Goal: Task Accomplishment & Management: Complete application form

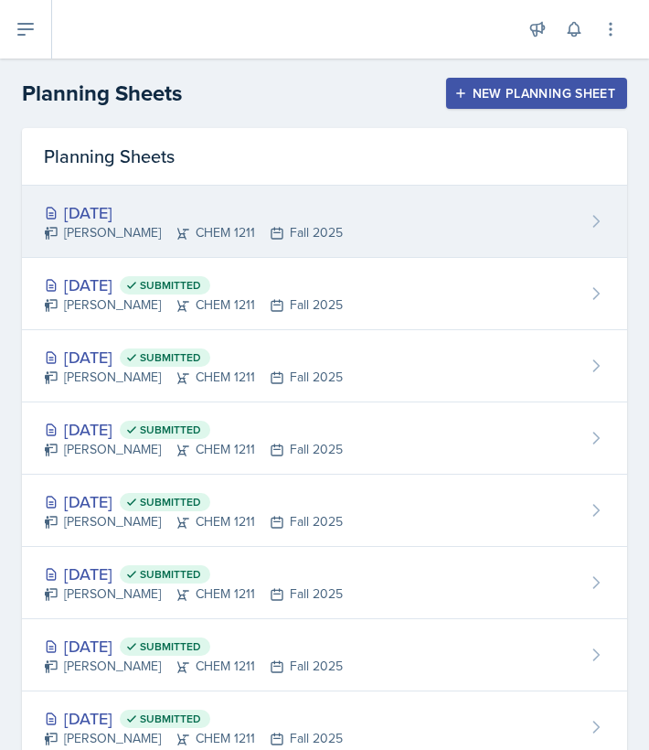
click at [123, 205] on div "[DATE]" at bounding box center [193, 212] width 299 height 25
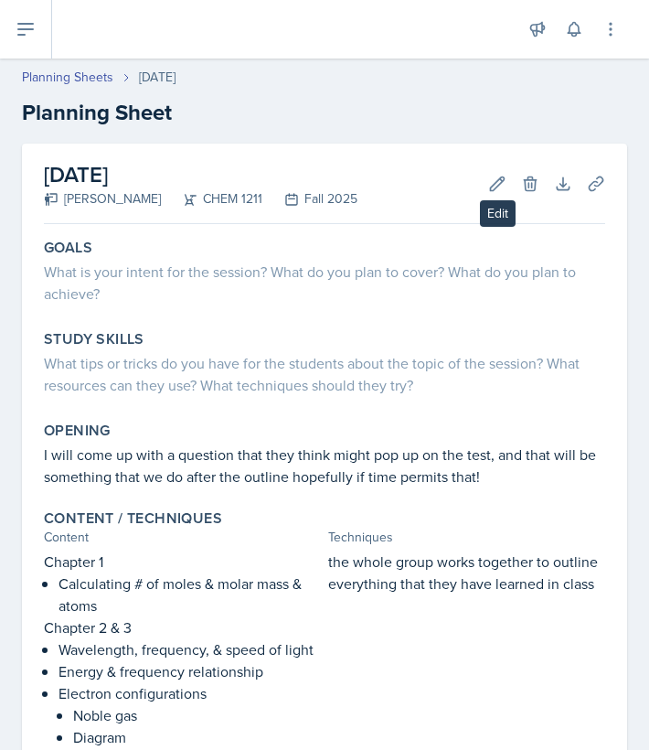
click at [505, 186] on icon at bounding box center [497, 184] width 18 height 18
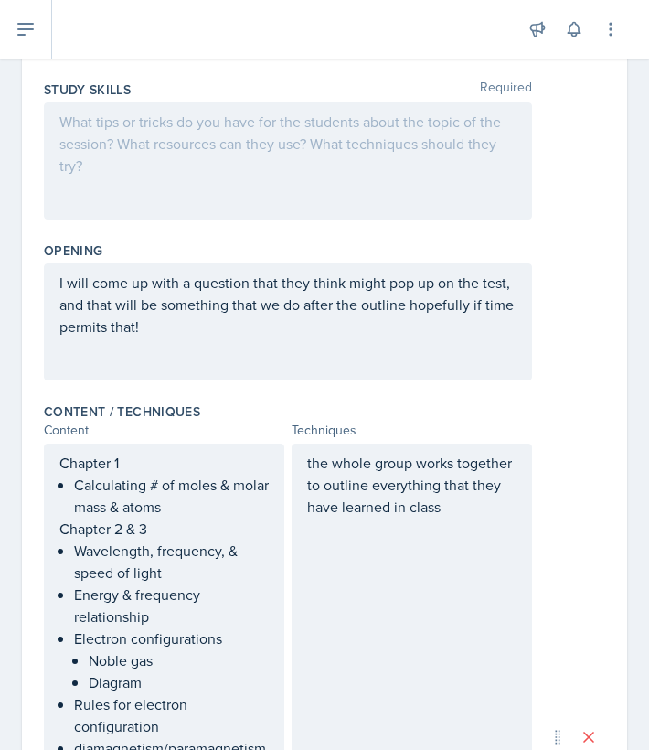
scroll to position [446, 0]
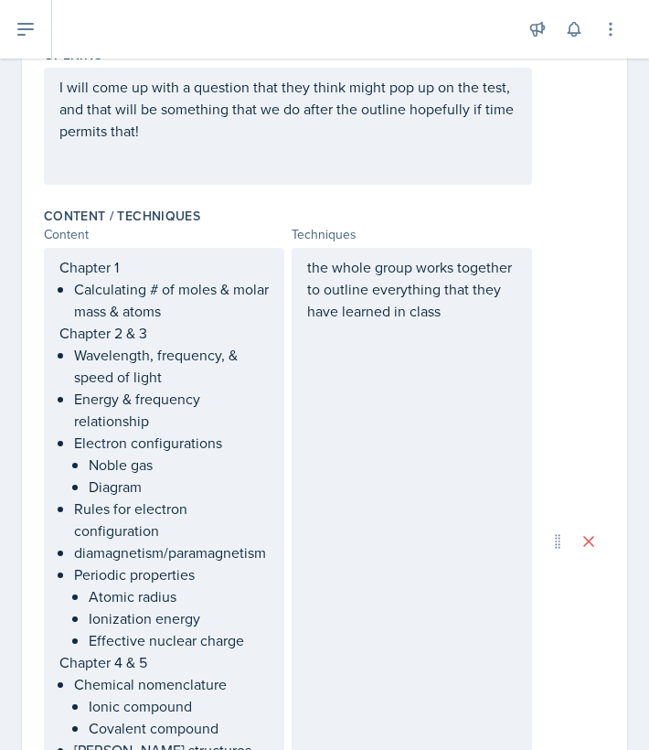
click at [482, 323] on div "the whole group works together to outline everything that they have learned in …" at bounding box center [412, 541] width 240 height 587
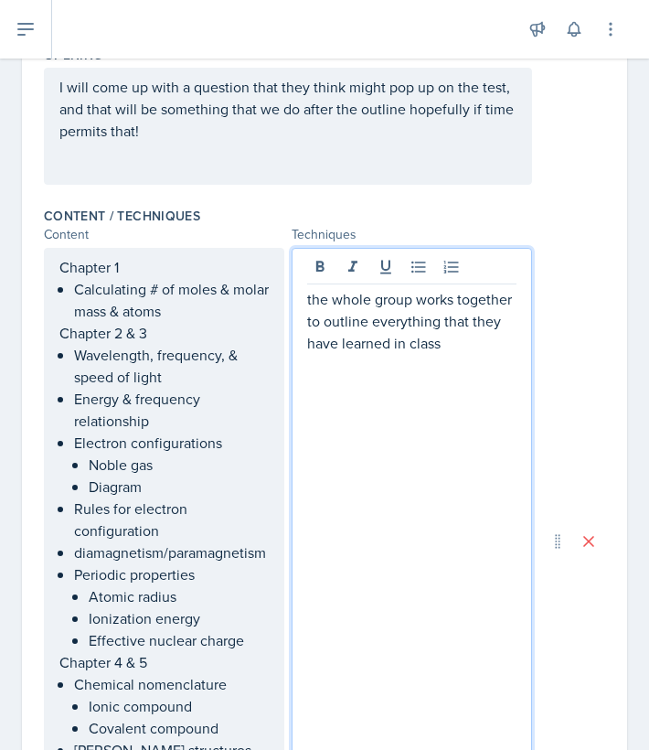
click at [464, 345] on p "the whole group works together to outline everything that they have learned in …" at bounding box center [411, 321] width 209 height 66
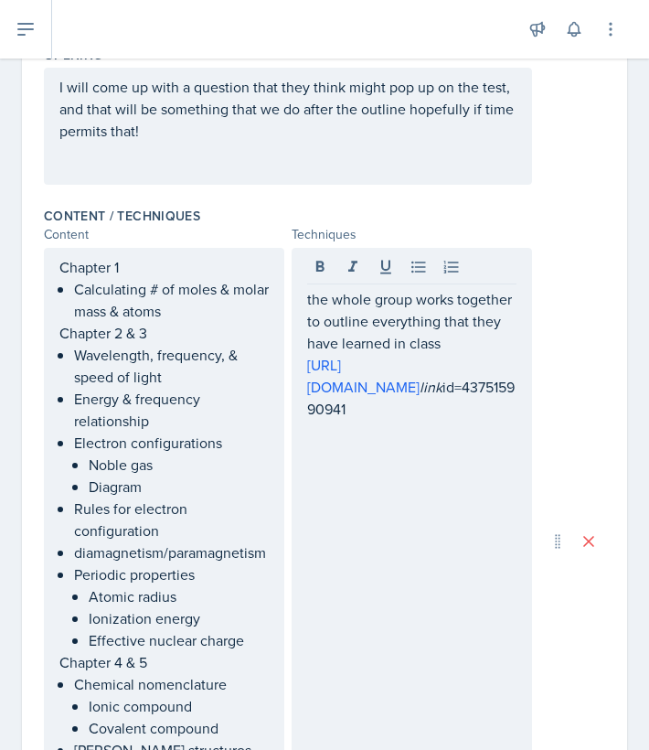
drag, startPoint x: 57, startPoint y: 85, endPoint x: 176, endPoint y: 158, distance: 139.5
click at [176, 158] on div "I will come up with a question that they think might pop up on the test, and th…" at bounding box center [288, 126] width 488 height 117
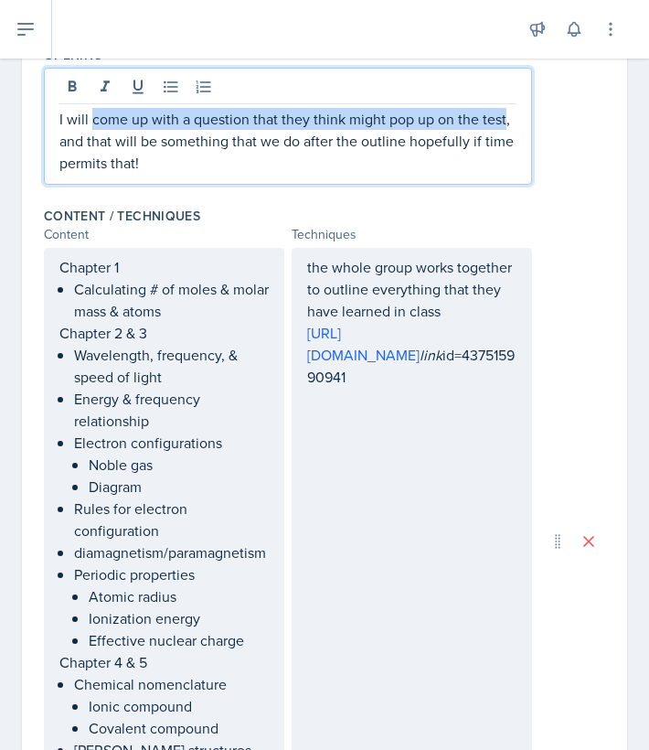
drag, startPoint x: 92, startPoint y: 118, endPoint x: 504, endPoint y: 112, distance: 411.4
click at [504, 112] on p "I will come up with a question that they think might pop up on the test, and th…" at bounding box center [287, 141] width 457 height 66
copy p "come up with a question that they think might pop up on the test"
click at [402, 645] on div "the whole group works together to outline everything that they have learned in …" at bounding box center [412, 541] width 240 height 587
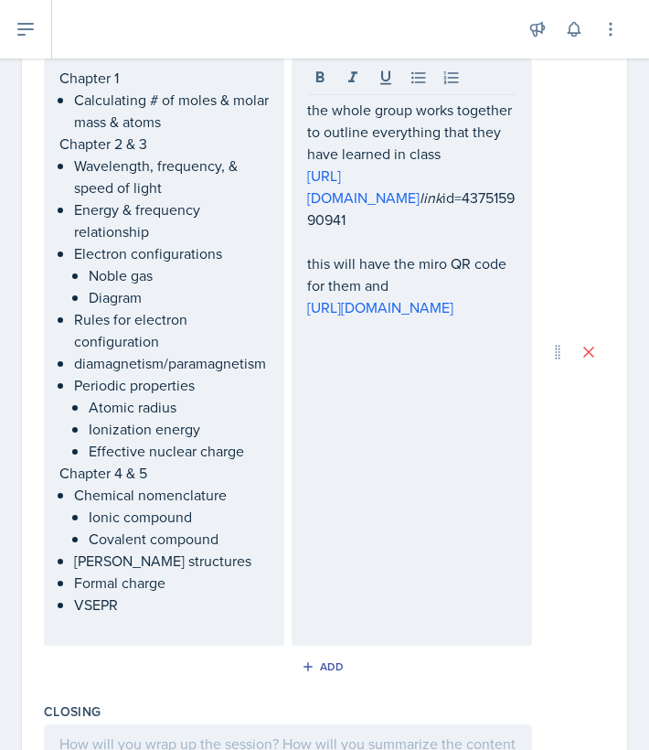
scroll to position [652, 0]
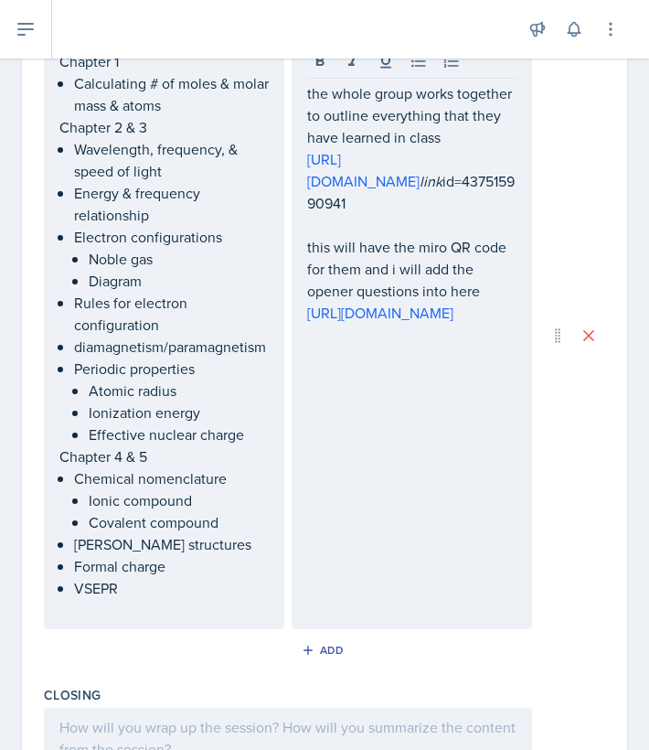
click at [465, 689] on div "Closing" at bounding box center [324, 695] width 561 height 18
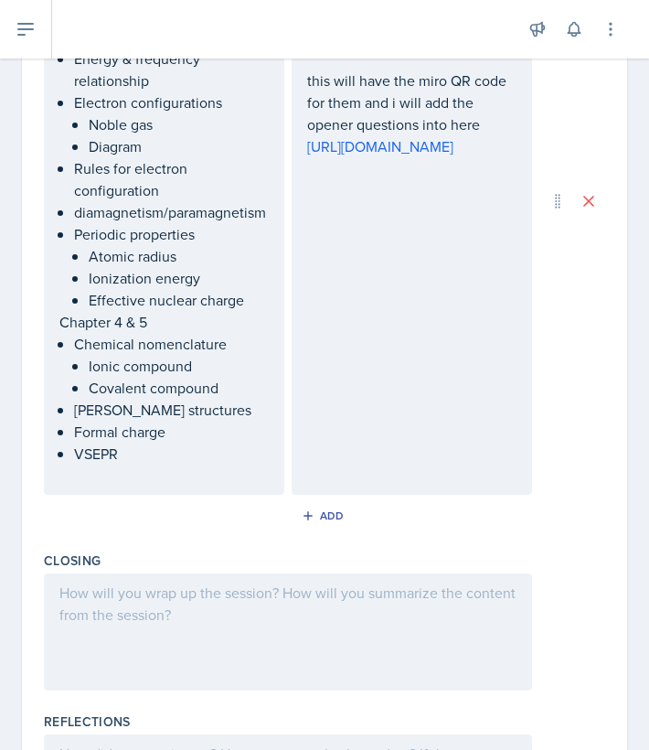
scroll to position [826, 0]
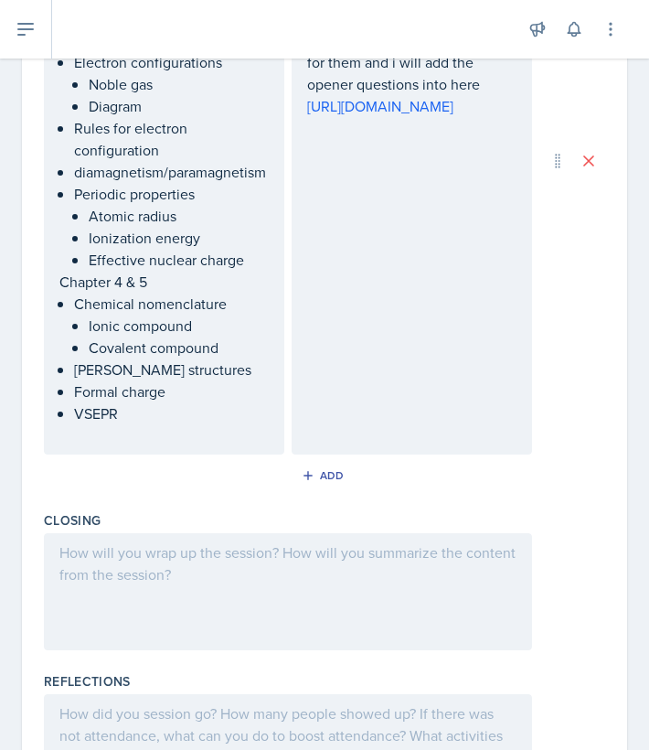
click at [202, 608] on div at bounding box center [288, 591] width 488 height 117
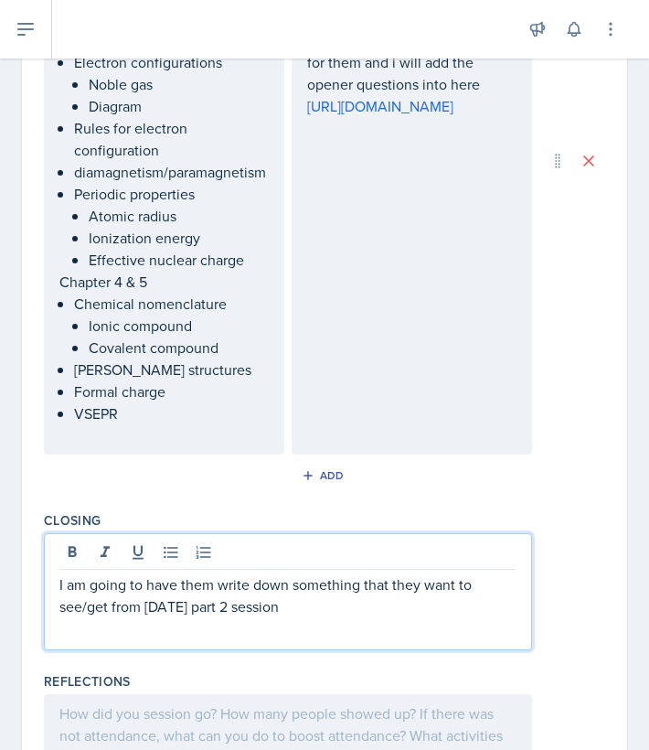
click at [255, 608] on p "I am going to have them write down something that they want to see/get from [DA…" at bounding box center [287, 595] width 457 height 44
click at [182, 601] on p "I am going to have them write down something that they want to see/get from [DA…" at bounding box center [287, 595] width 457 height 44
click at [327, 606] on p "I am going to have them write down something that they want to see/get from [DA…" at bounding box center [287, 595] width 457 height 44
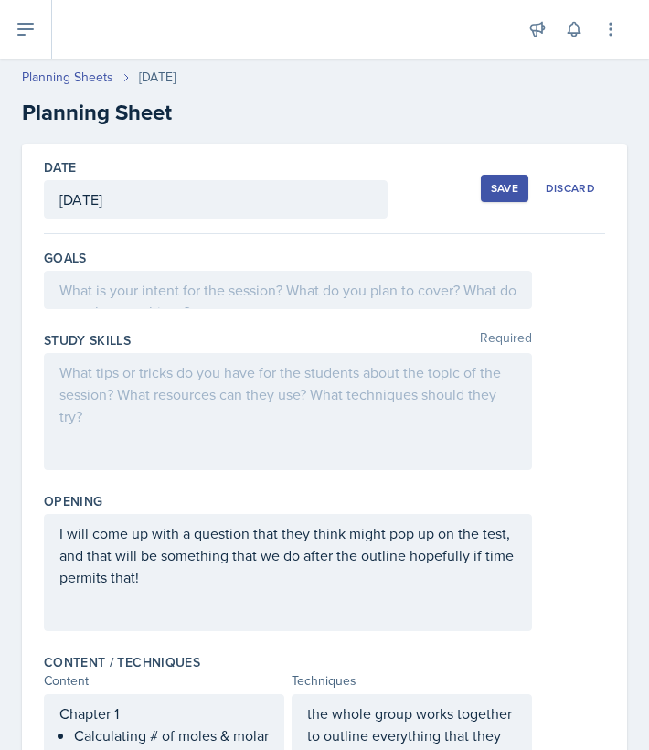
scroll to position [0, 0]
click at [195, 406] on div at bounding box center [288, 411] width 488 height 117
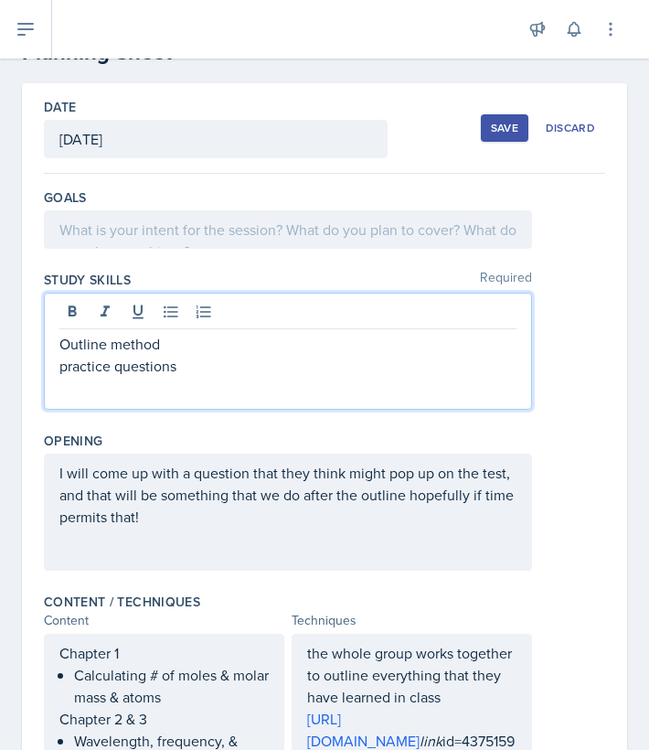
scroll to position [71, 0]
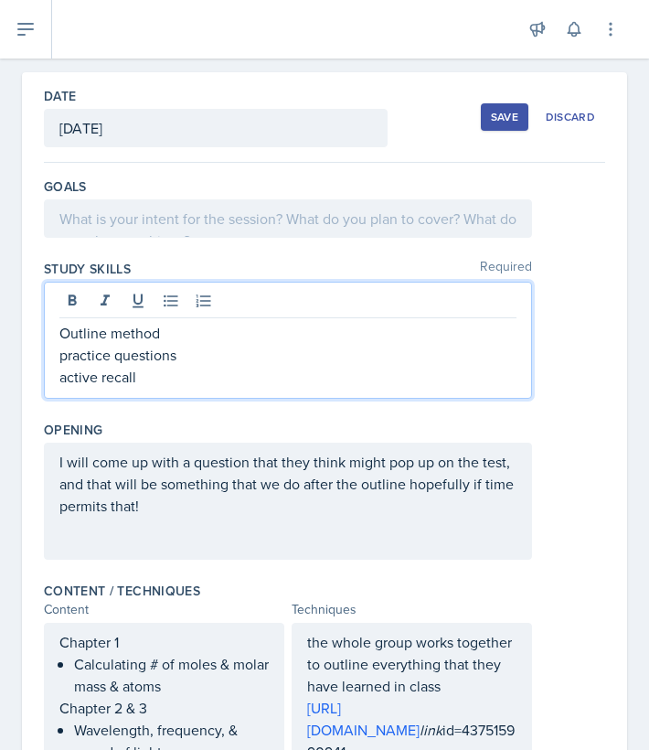
click at [345, 227] on div at bounding box center [288, 218] width 488 height 38
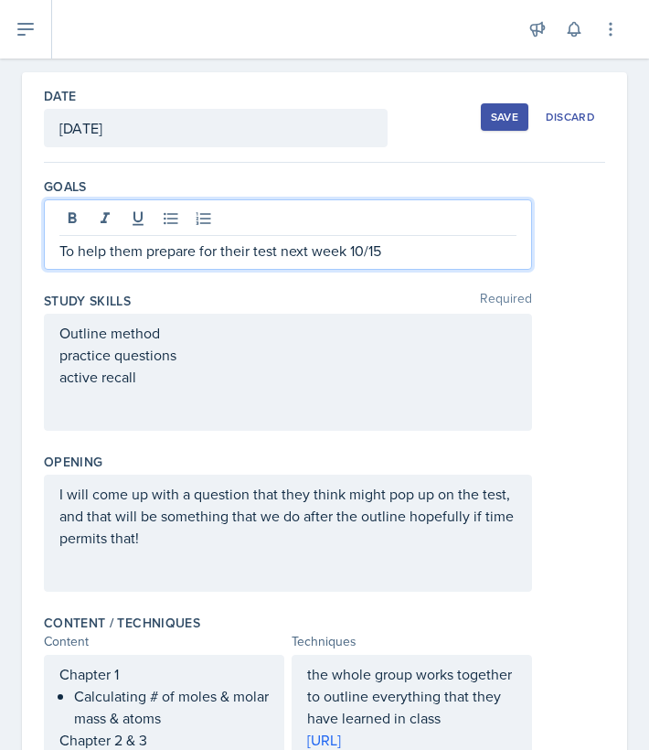
click at [568, 342] on div "Outline method practice questions active recall" at bounding box center [324, 372] width 561 height 117
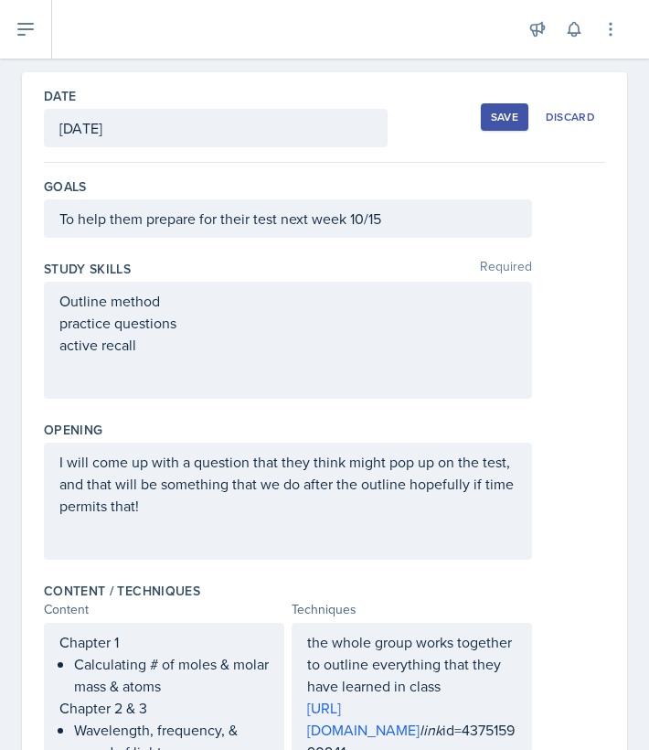
click at [504, 120] on div "Save" at bounding box center [504, 117] width 27 height 15
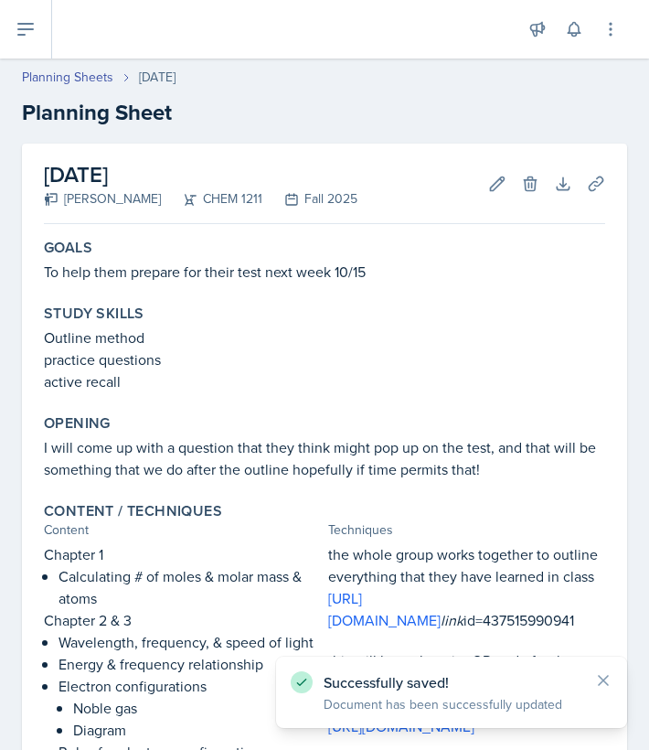
scroll to position [0, 0]
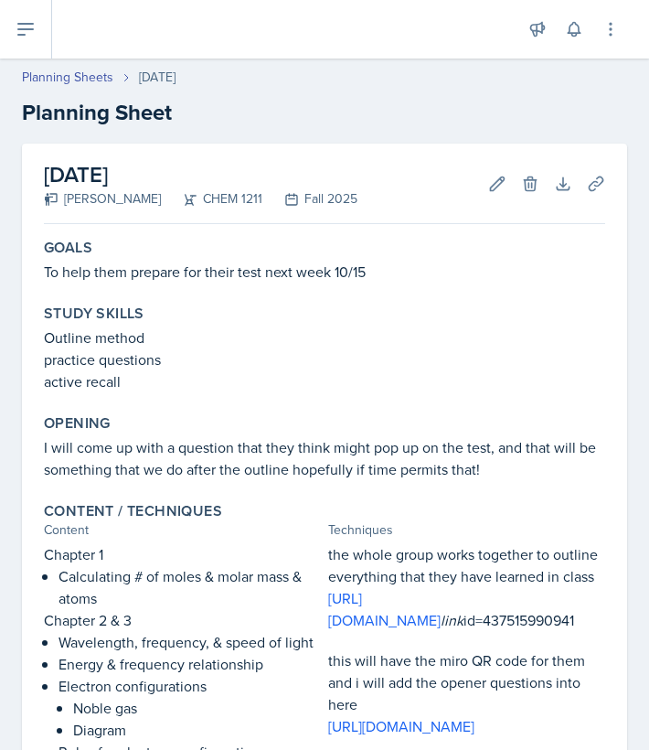
click at [37, 26] on button at bounding box center [26, 29] width 52 height 59
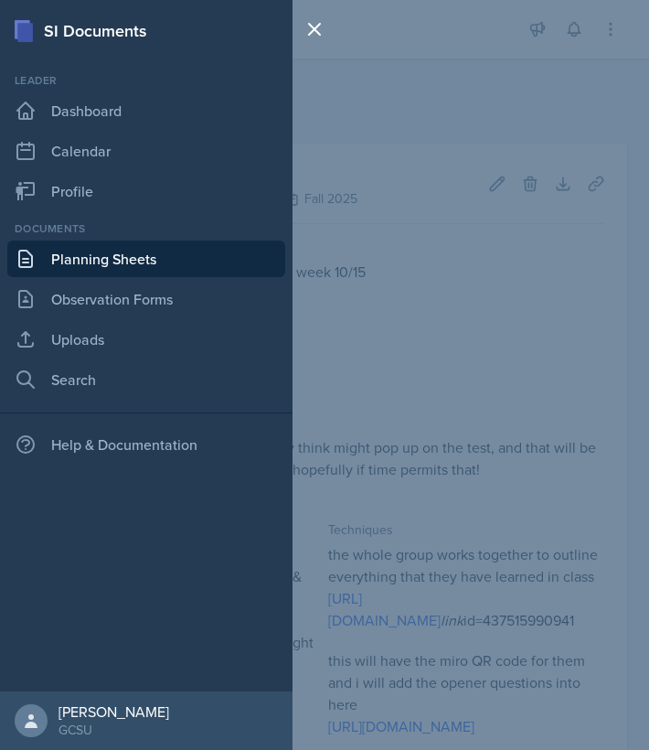
click at [96, 259] on link "Planning Sheets" at bounding box center [146, 258] width 278 height 37
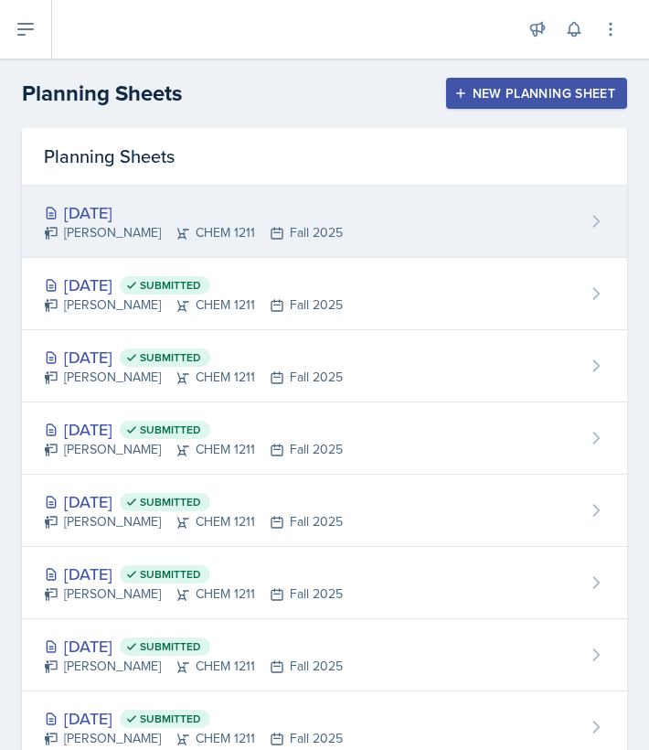
click at [117, 224] on div "[PERSON_NAME] CHEM 1211 Fall 2025" at bounding box center [193, 232] width 299 height 19
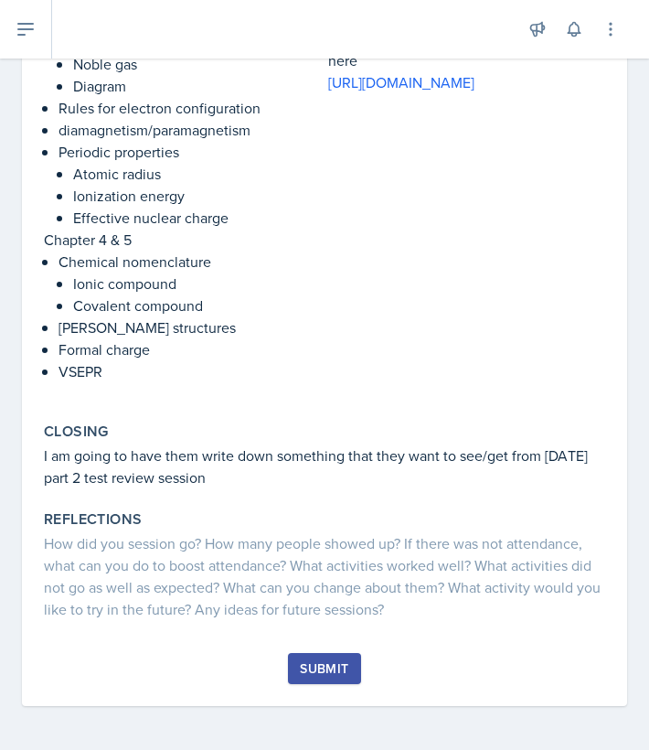
scroll to position [644, 0]
click at [346, 665] on div "Submit" at bounding box center [324, 668] width 48 height 15
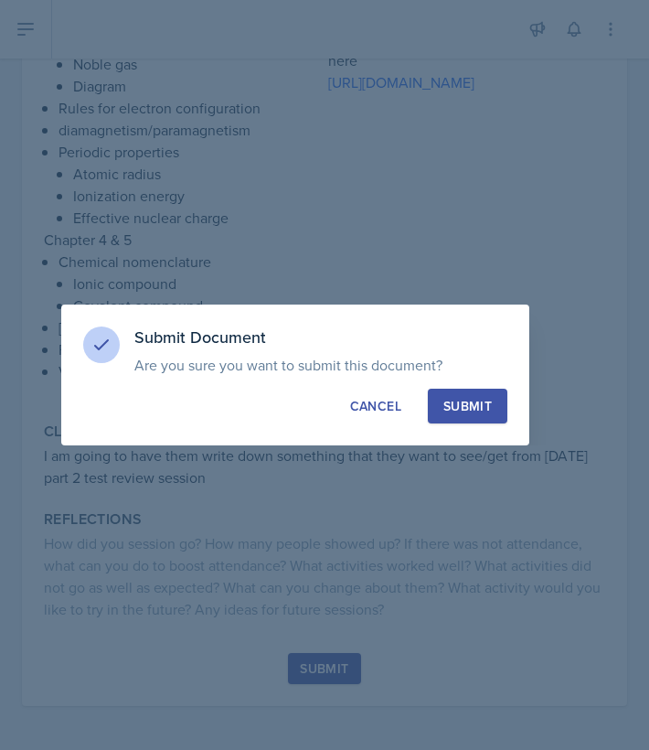
click at [474, 405] on div "Submit" at bounding box center [467, 406] width 48 height 18
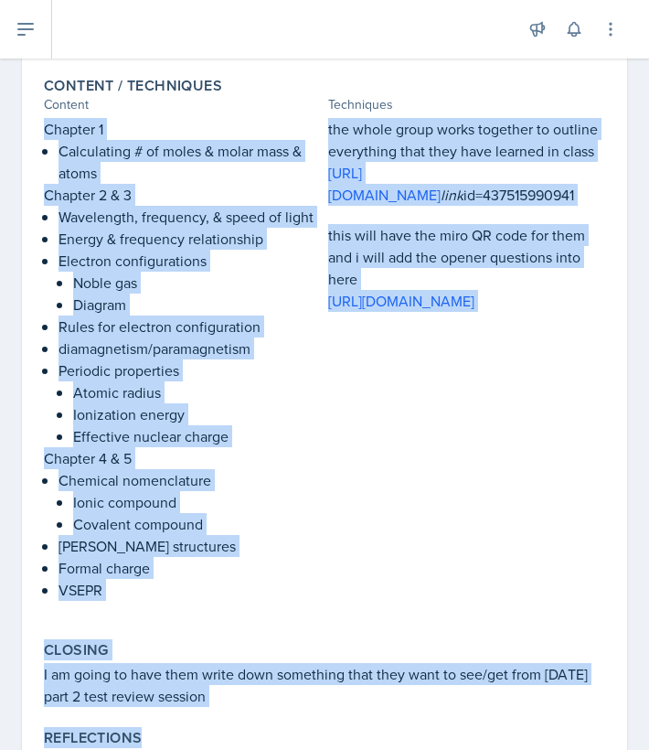
scroll to position [450, 0]
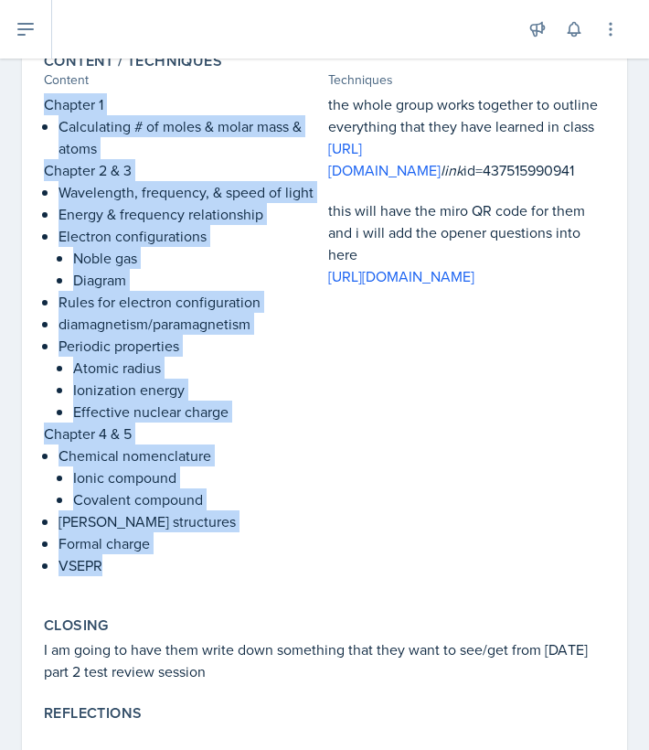
drag, startPoint x: 35, startPoint y: 282, endPoint x: 128, endPoint y: 566, distance: 299.2
click at [128, 566] on div "[DATE] Submitted [PERSON_NAME] CHEM 1211 Fall 2025 Edit Delete View Comments Co…" at bounding box center [324, 224] width 605 height 1061
copy div "Chapter 1 Calculating # of moles & molar mass & atoms Chapter 2 & 3 Wavelength,…"
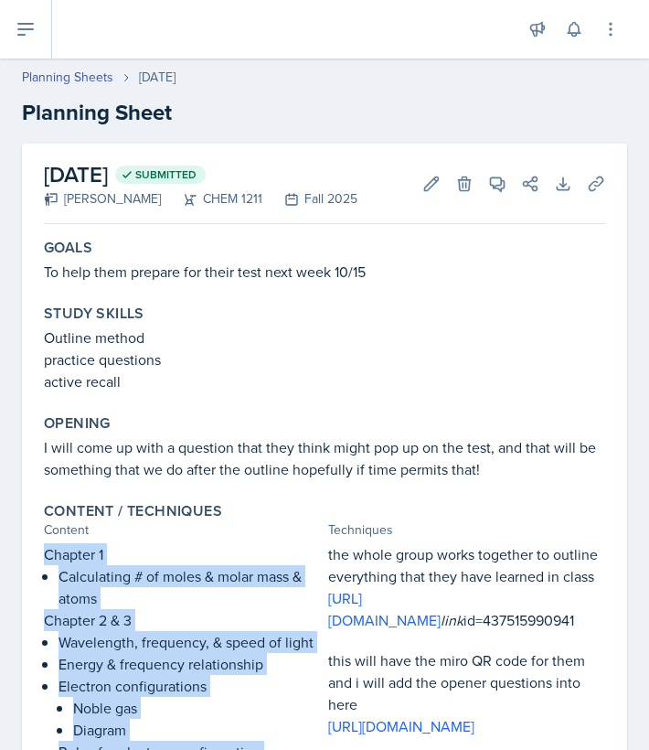
scroll to position [0, 0]
click at [23, 18] on icon at bounding box center [26, 29] width 22 height 22
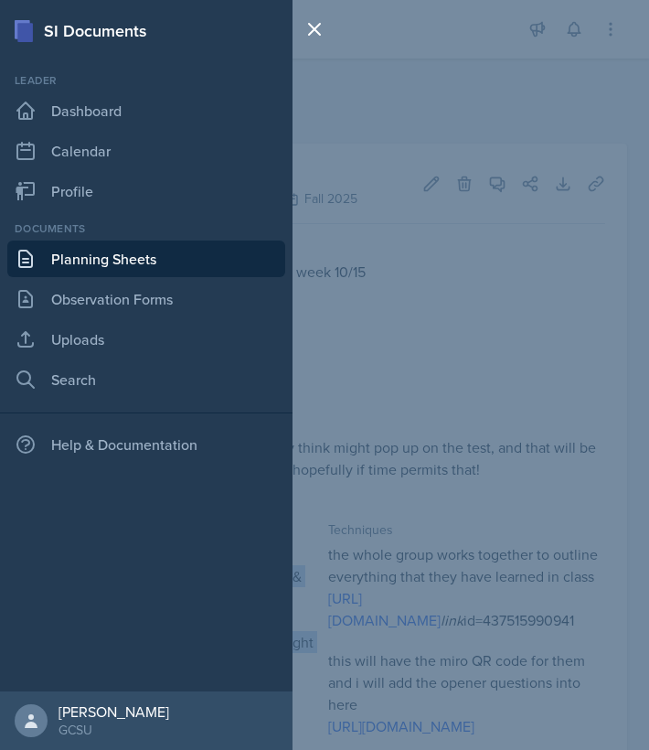
click at [97, 263] on link "Planning Sheets" at bounding box center [146, 258] width 278 height 37
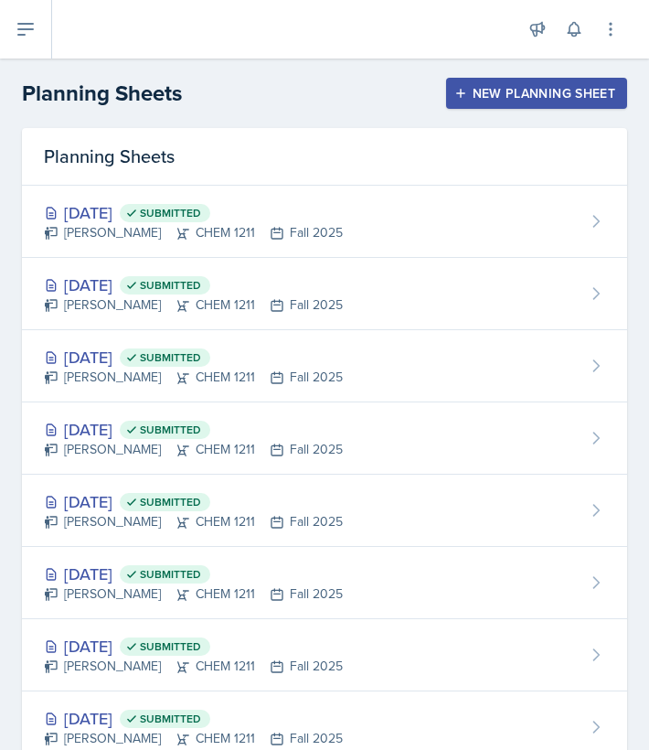
click at [540, 93] on div "New Planning Sheet" at bounding box center [536, 93] width 157 height 15
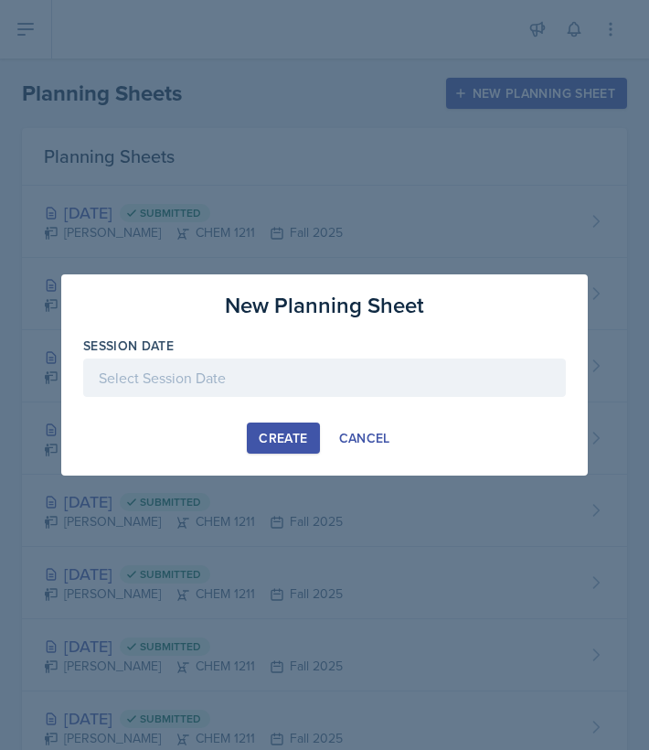
click at [203, 369] on div at bounding box center [324, 377] width 483 height 38
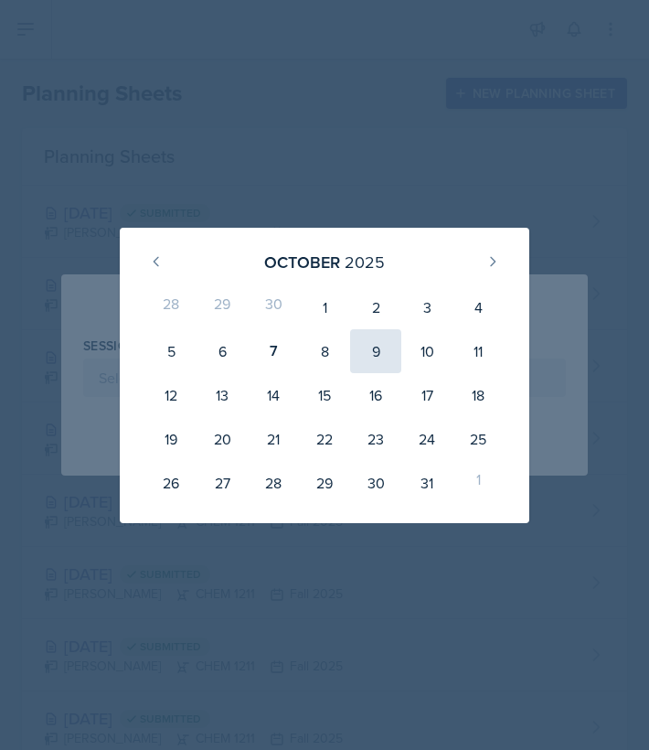
click at [375, 360] on div "9" at bounding box center [375, 351] width 51 height 44
type input "[DATE]"
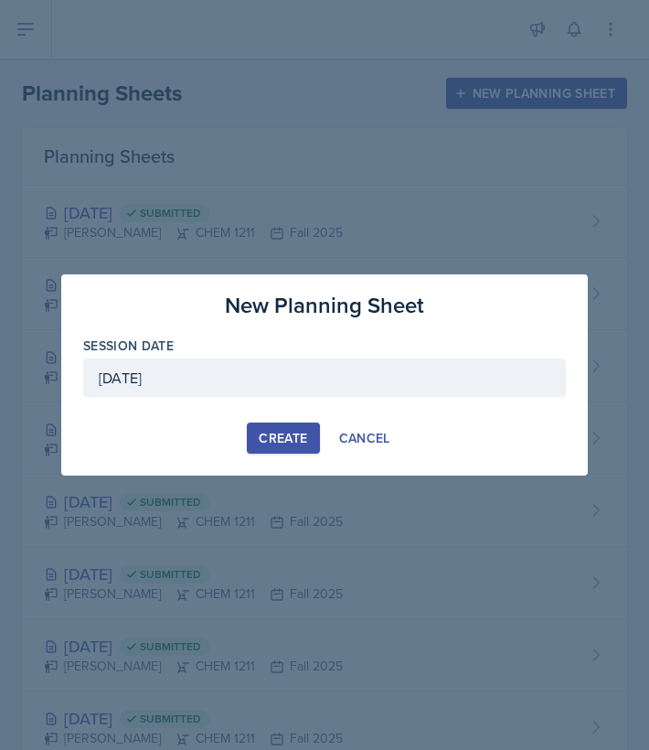
click at [271, 447] on button "Create" at bounding box center [283, 437] width 72 height 31
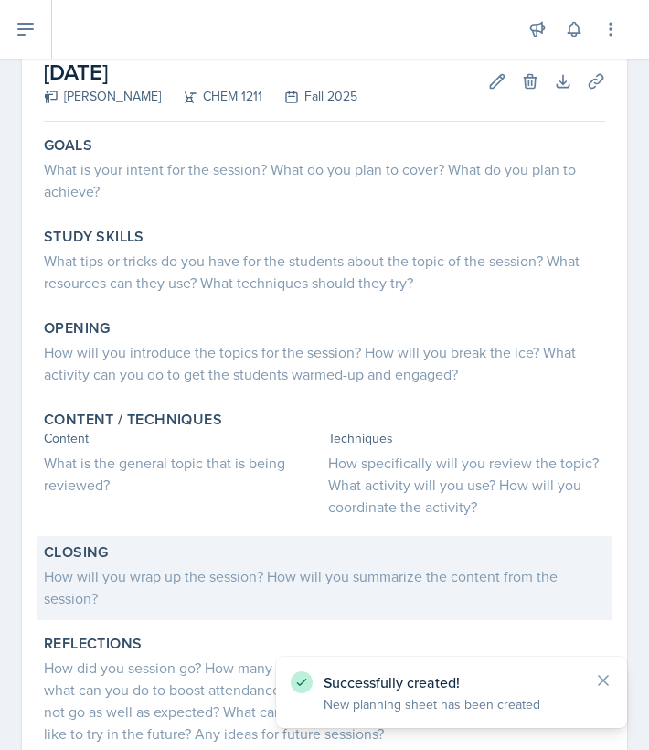
scroll to position [144, 0]
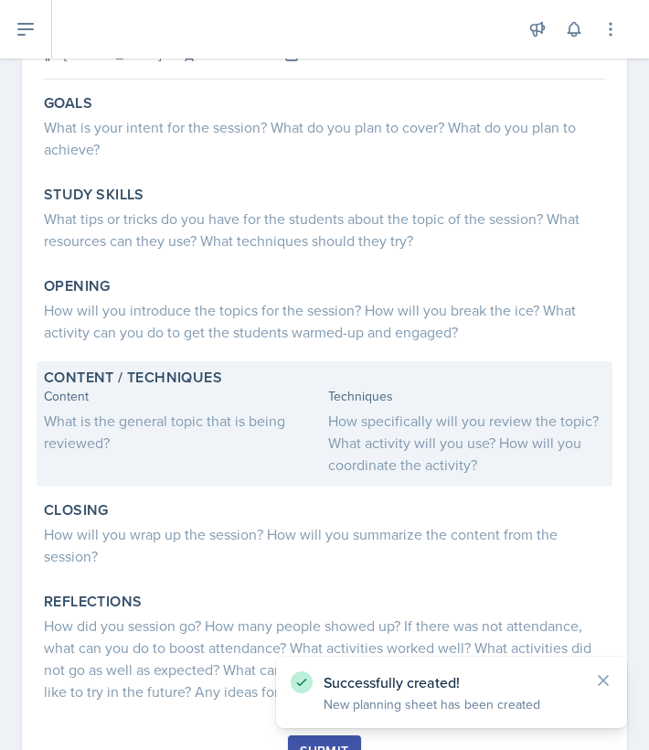
click at [139, 436] on div "What is the general topic that is being reviewed?" at bounding box center [182, 432] width 277 height 44
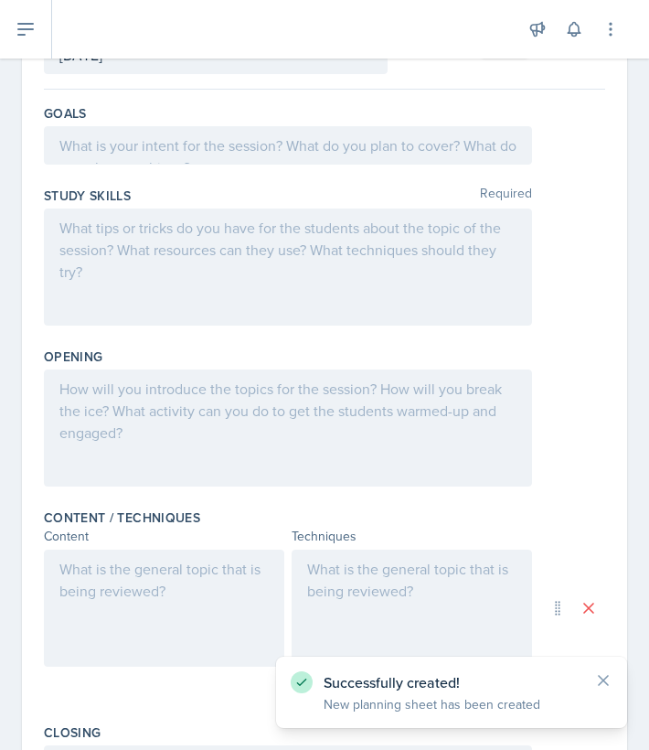
click at [94, 586] on div at bounding box center [164, 607] width 240 height 117
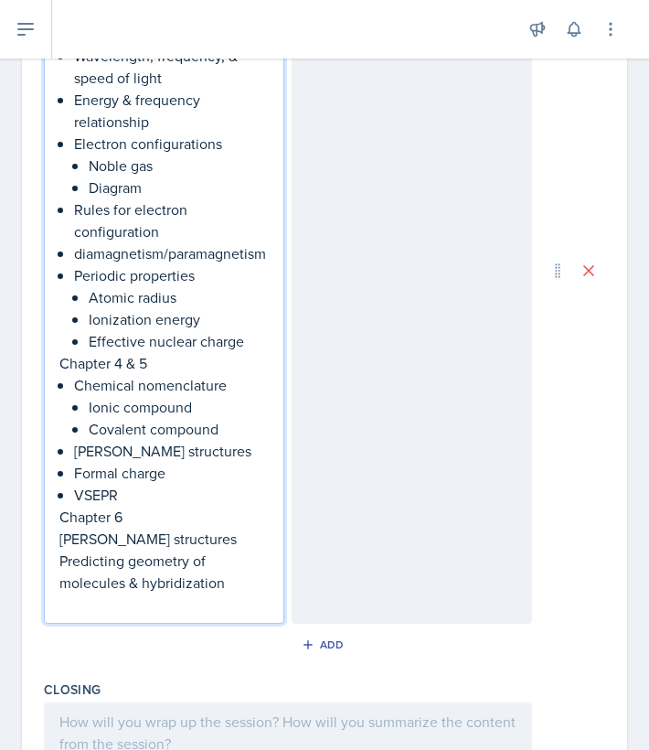
scroll to position [781, 0]
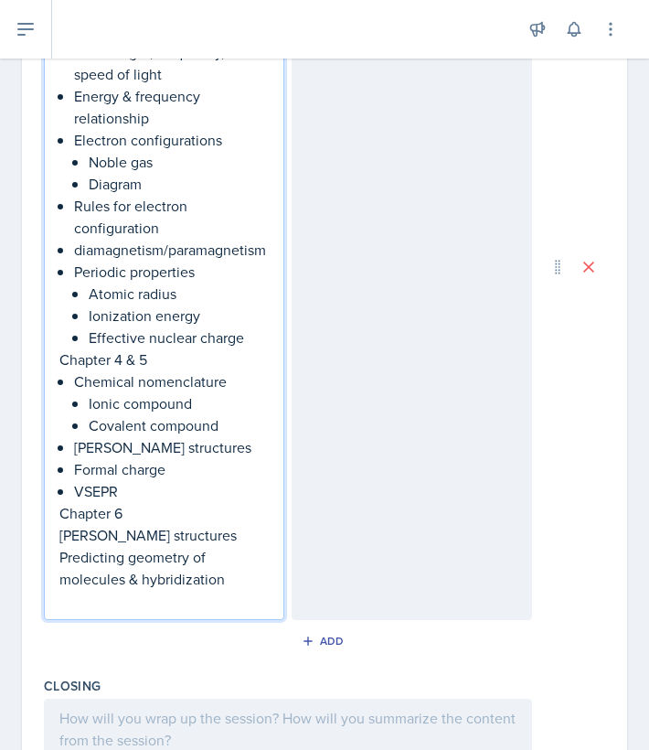
click at [55, 539] on div "Chapter 1 Calculating # of moles & molar mass & atoms Chapter 2 & 3 Wavelength,…" at bounding box center [164, 266] width 240 height 707
click at [57, 538] on div "Chapter 1 Calculating # of moles & molar mass & atoms Chapter 2 & 3 Wavelength,…" at bounding box center [164, 266] width 240 height 707
click at [66, 537] on p "[PERSON_NAME] structures" at bounding box center [163, 535] width 209 height 22
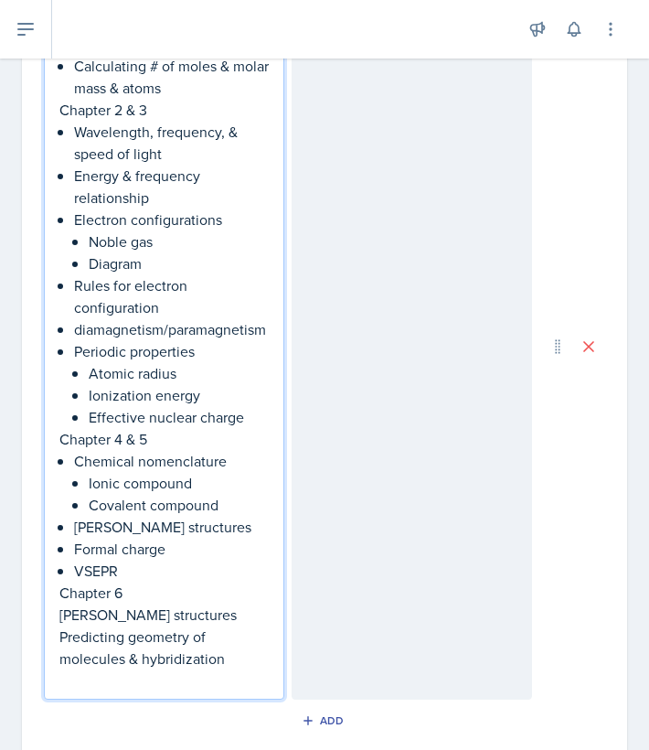
scroll to position [601, 0]
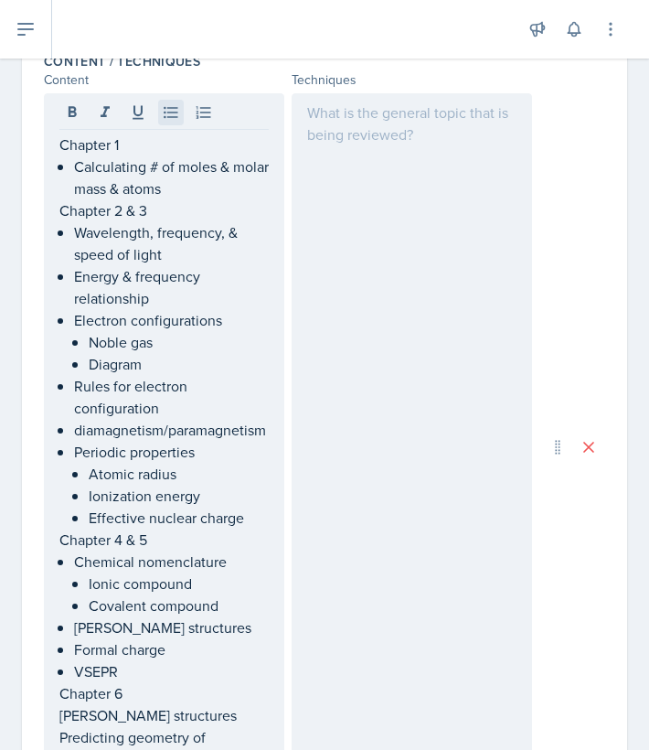
click at [173, 109] on icon at bounding box center [171, 112] width 18 height 18
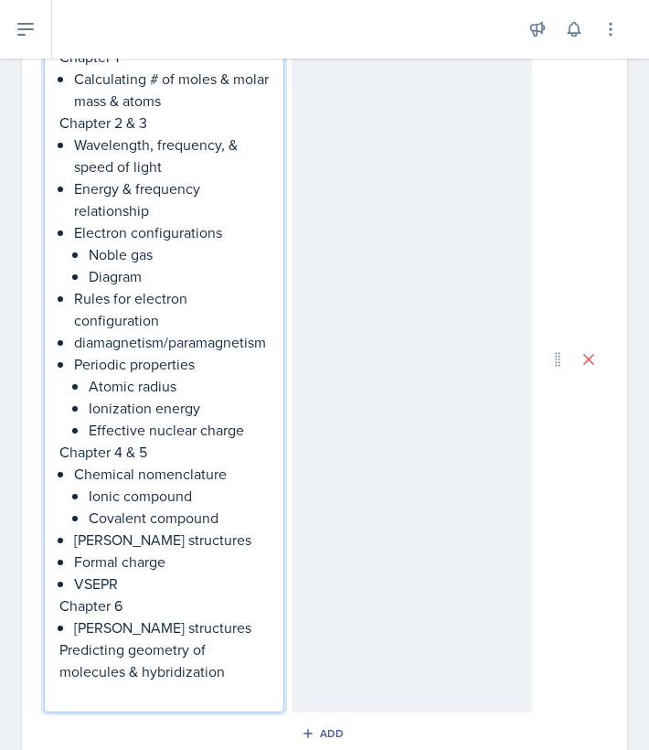
scroll to position [786, 0]
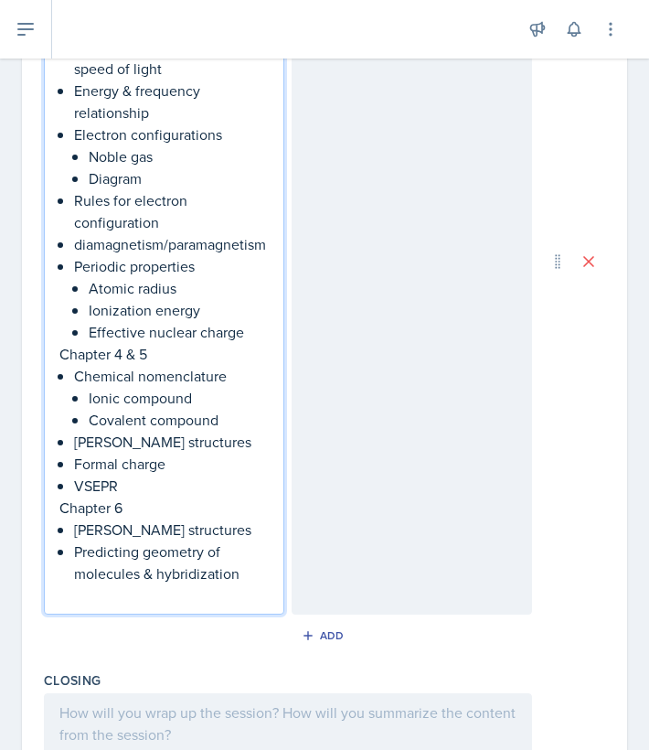
click at [434, 309] on div at bounding box center [412, 261] width 240 height 707
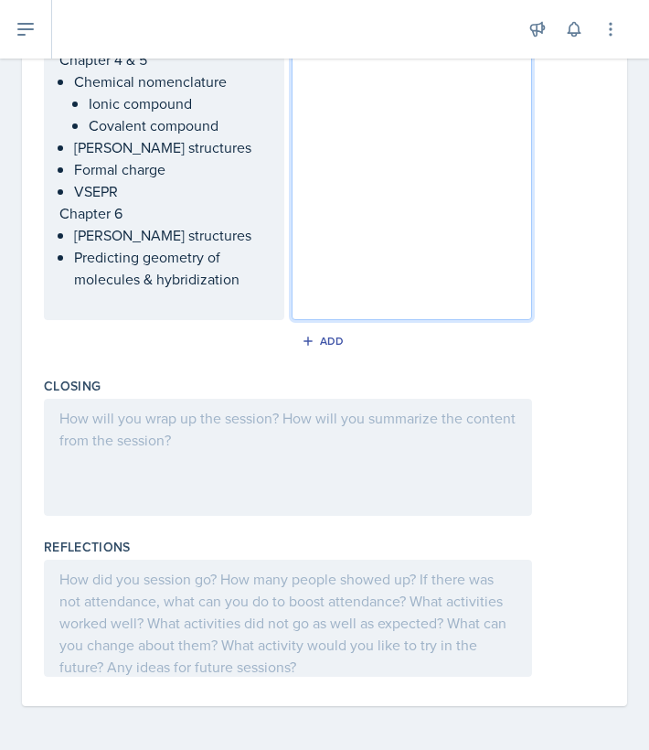
scroll to position [1049, 0]
click at [301, 454] on div at bounding box center [288, 457] width 488 height 117
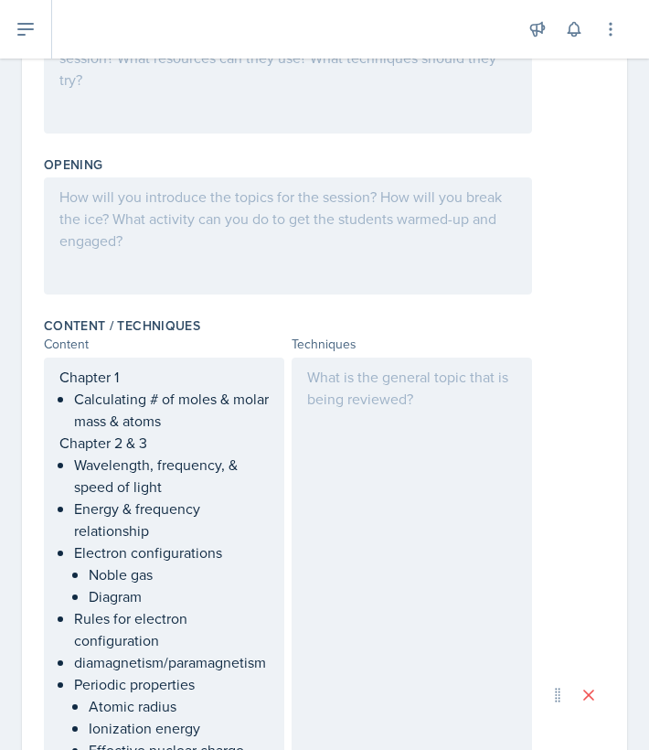
scroll to position [303, 0]
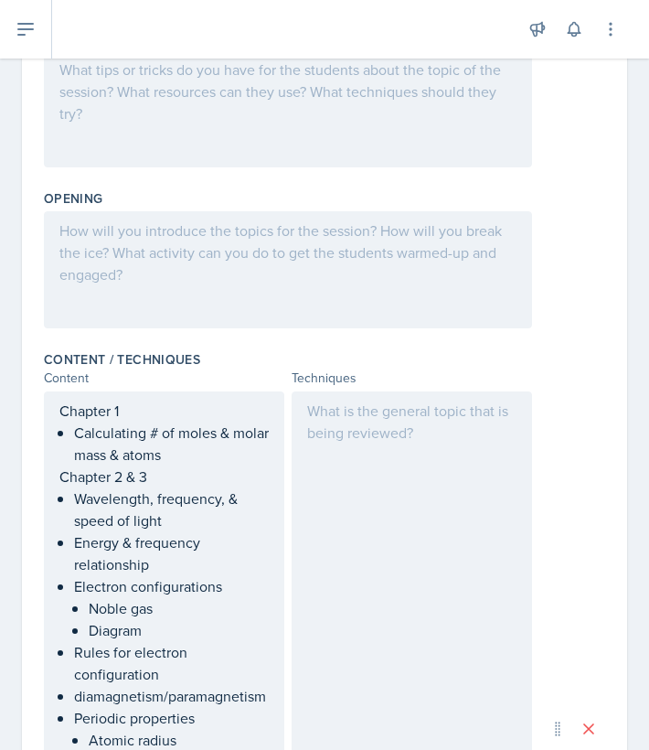
click at [347, 428] on div at bounding box center [412, 728] width 240 height 675
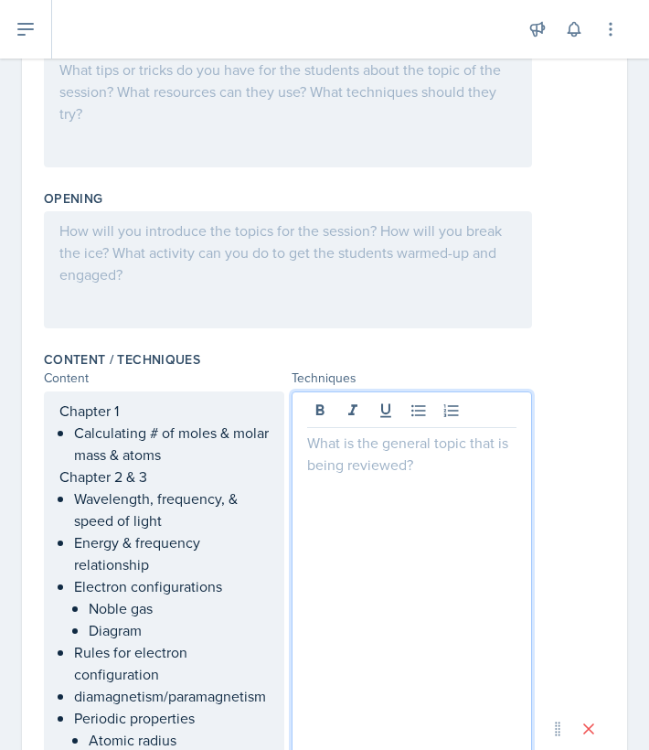
click at [282, 266] on div at bounding box center [288, 269] width 488 height 117
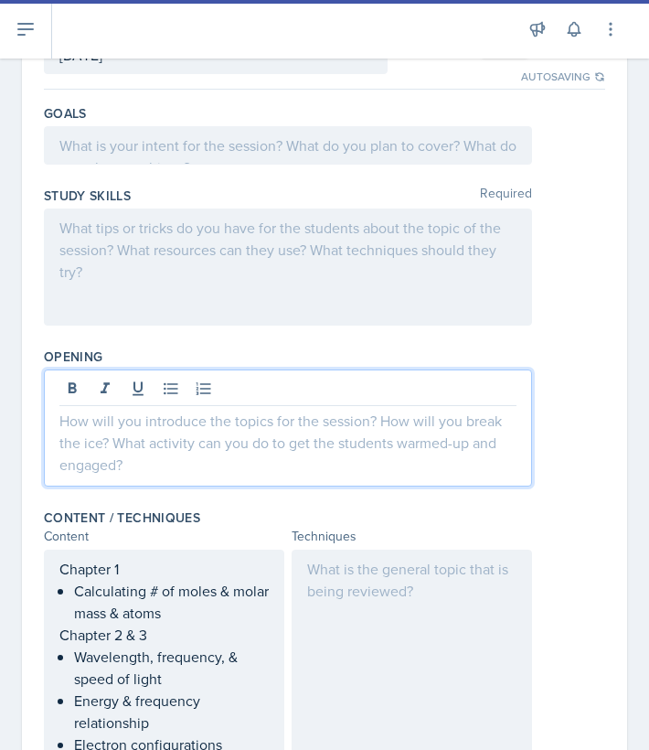
scroll to position [128, 0]
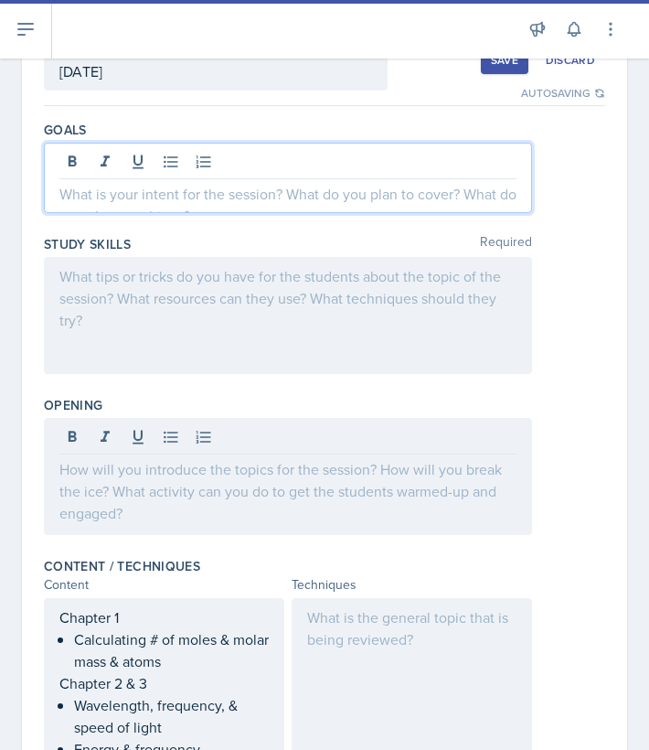
click at [169, 165] on div at bounding box center [288, 178] width 488 height 70
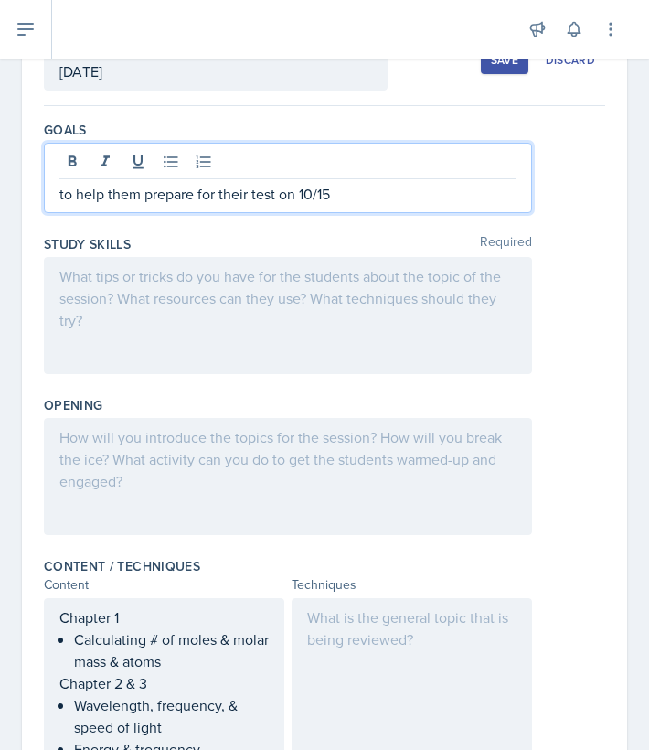
click at [203, 304] on div at bounding box center [288, 315] width 488 height 117
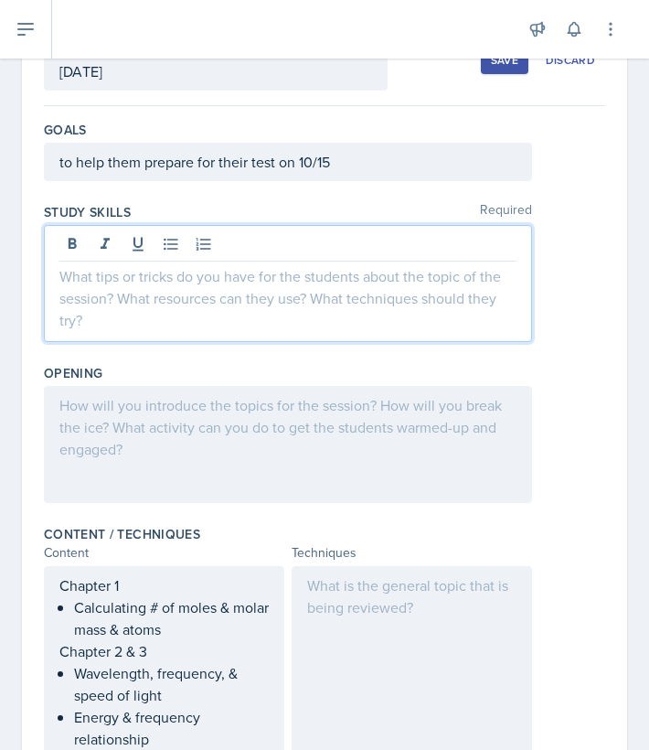
click at [130, 484] on div at bounding box center [288, 444] width 488 height 117
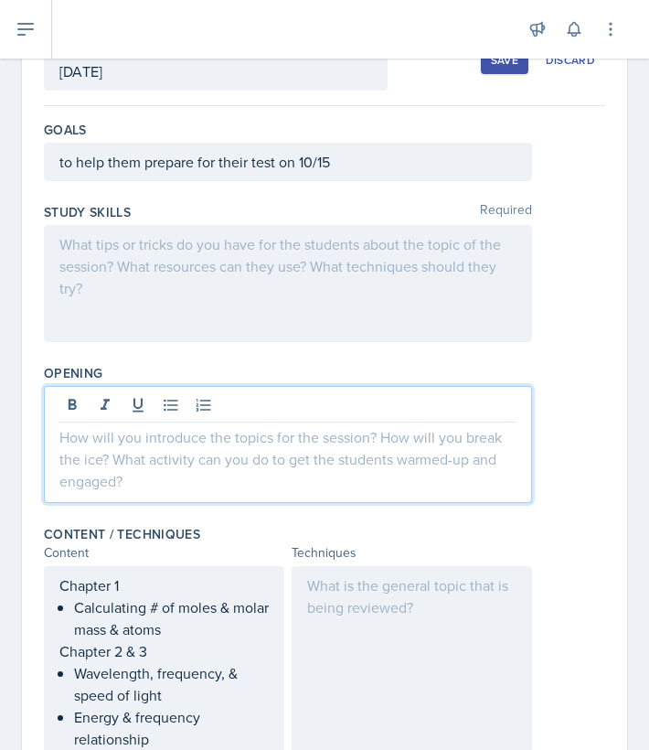
click at [285, 282] on div at bounding box center [288, 283] width 488 height 117
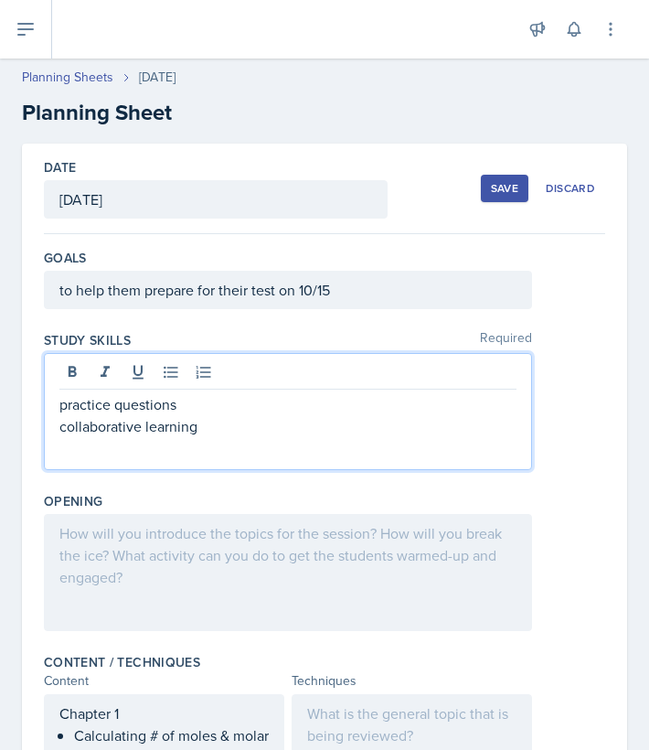
scroll to position [-1, 0]
click at [505, 199] on button "Save" at bounding box center [505, 188] width 48 height 27
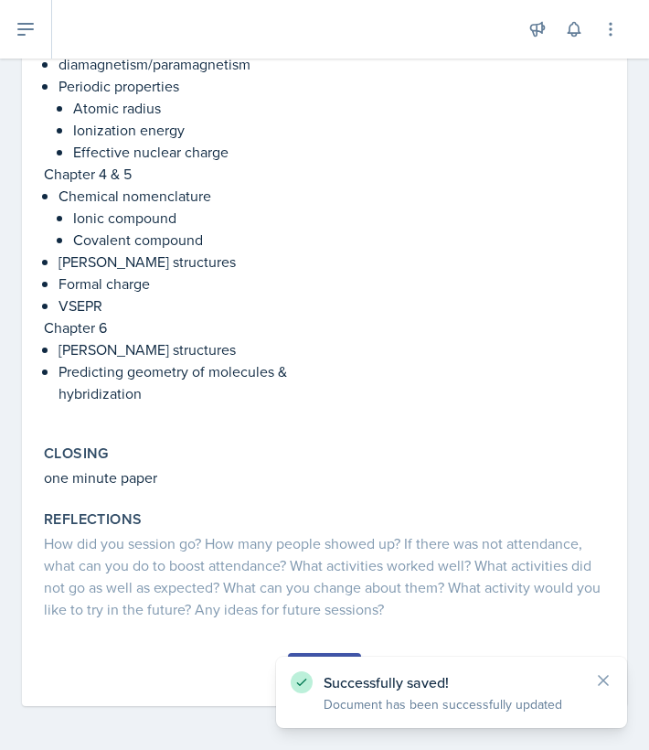
scroll to position [691, 0]
click at [602, 678] on icon at bounding box center [603, 680] width 9 height 9
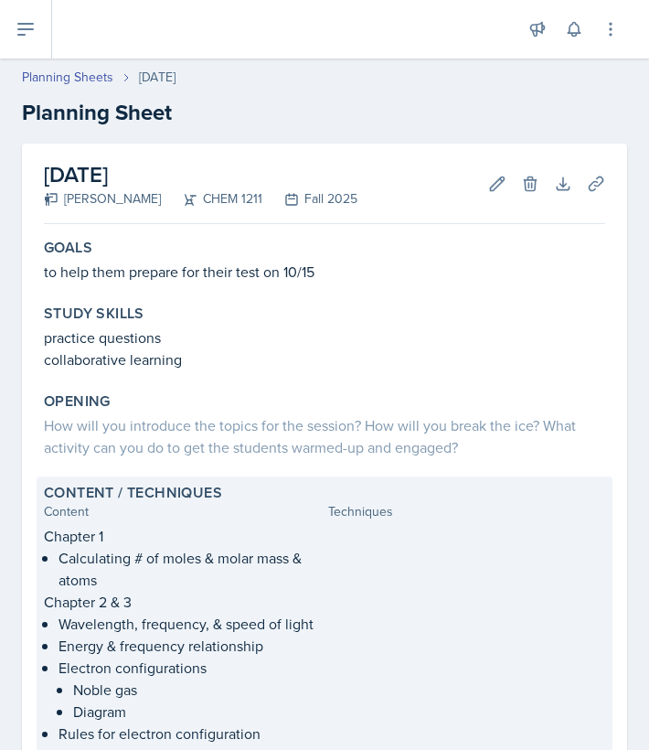
scroll to position [0, 0]
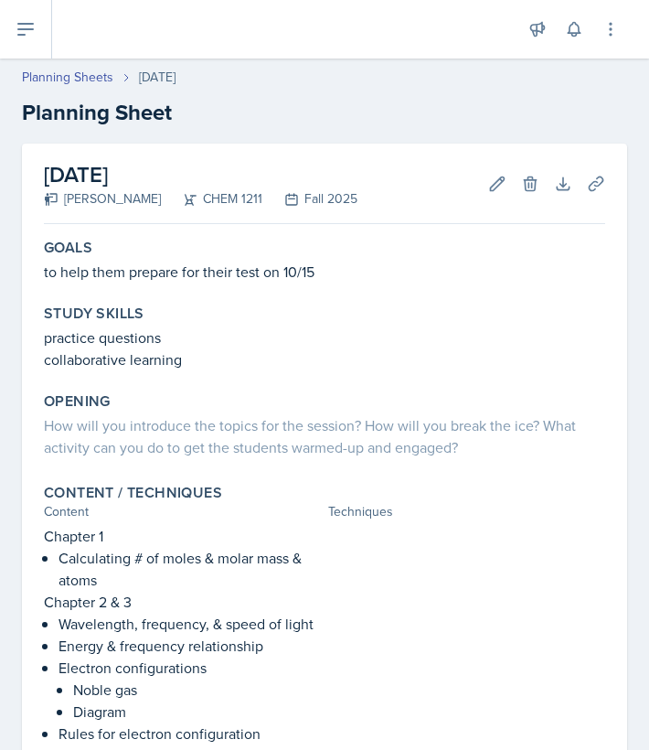
click at [36, 41] on button at bounding box center [26, 29] width 52 height 59
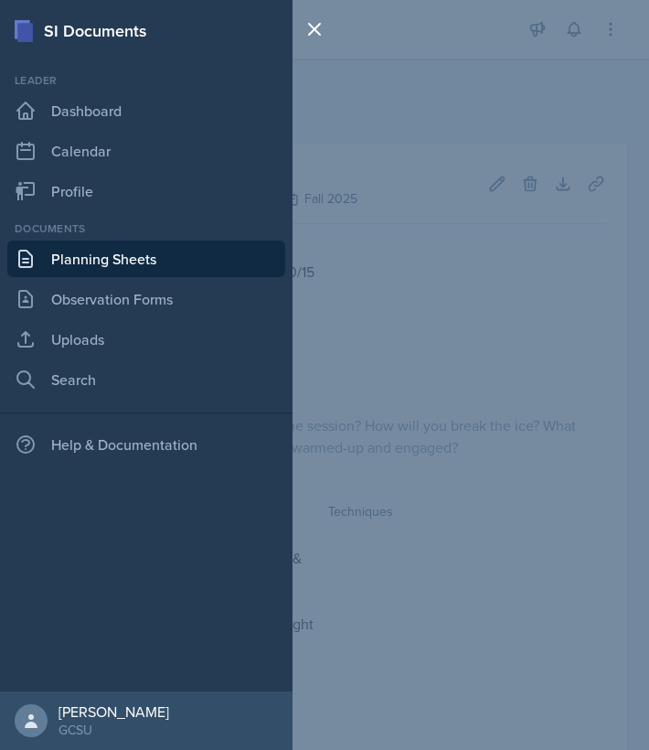
click at [130, 263] on link "Planning Sheets" at bounding box center [146, 258] width 278 height 37
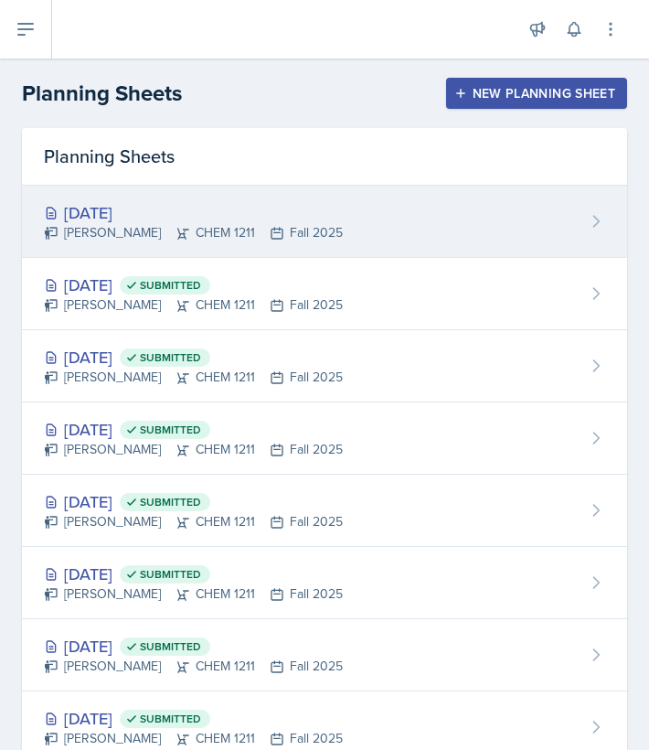
click at [119, 210] on div "[DATE]" at bounding box center [193, 212] width 299 height 25
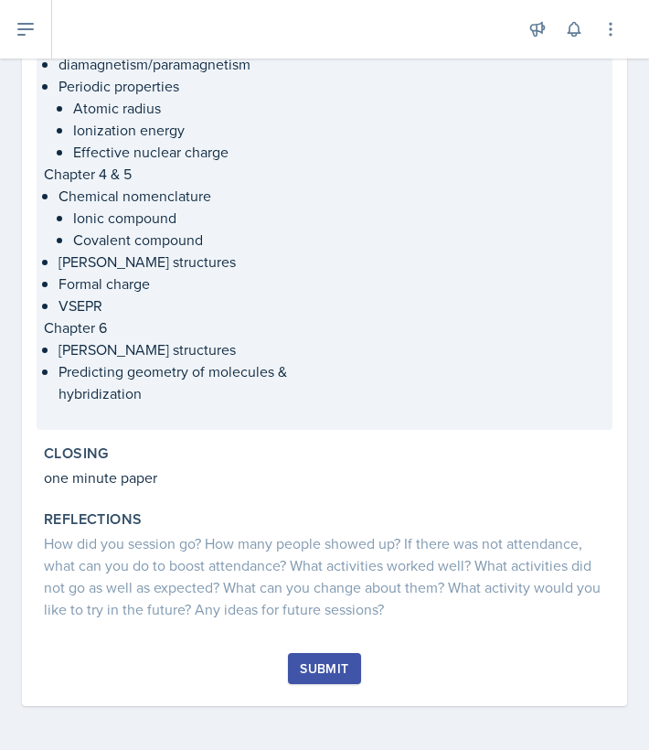
click at [463, 168] on div at bounding box center [466, 128] width 277 height 589
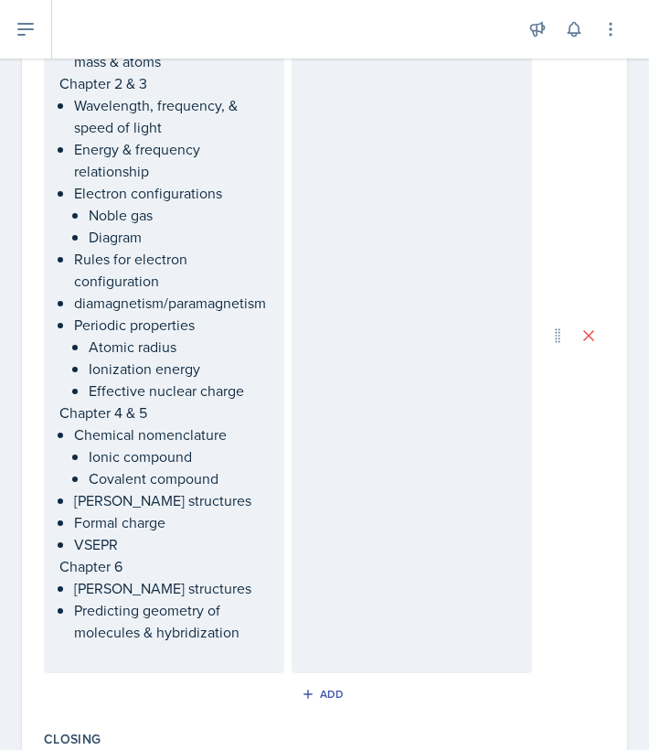
click at [433, 152] on div at bounding box center [412, 335] width 240 height 675
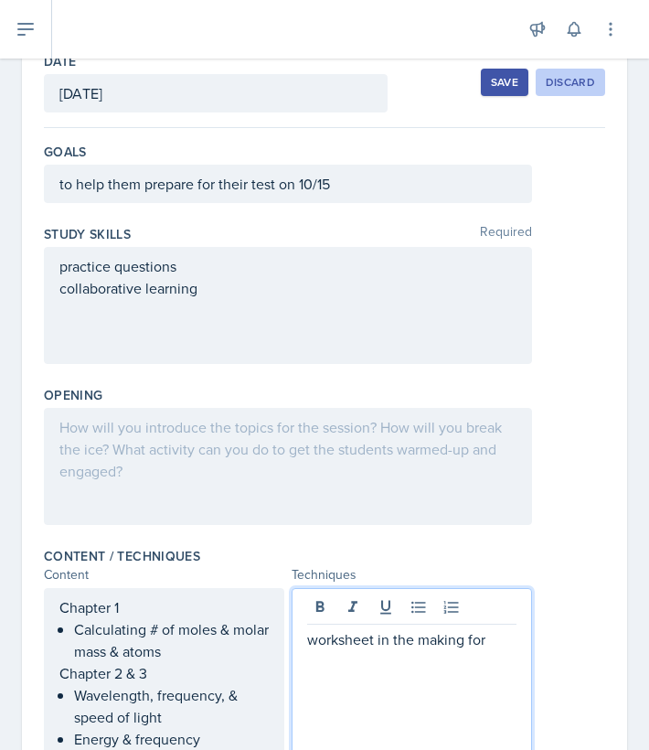
scroll to position [144, 0]
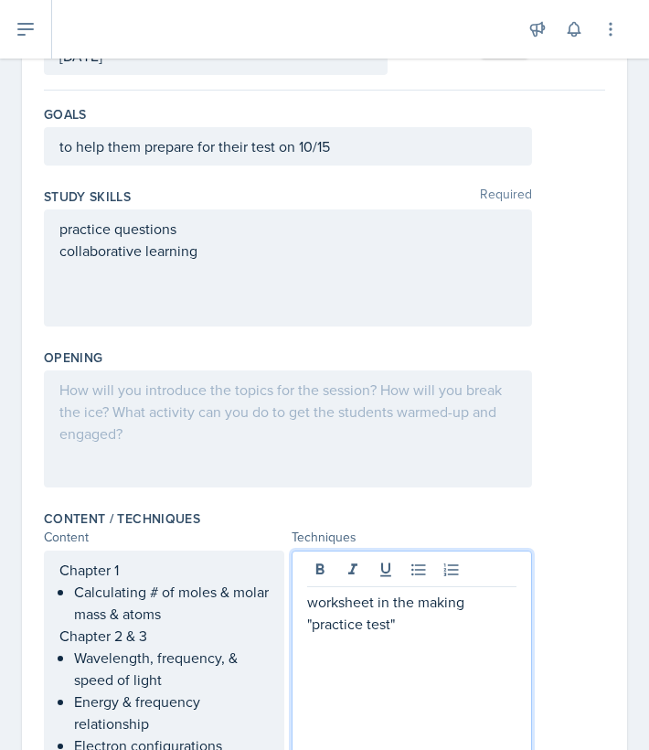
click at [342, 453] on div at bounding box center [288, 428] width 488 height 117
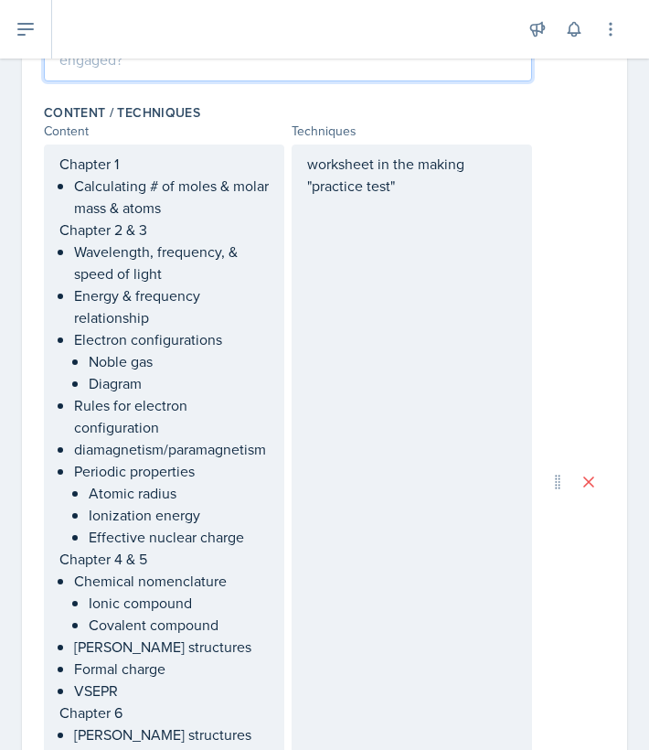
scroll to position [235, 0]
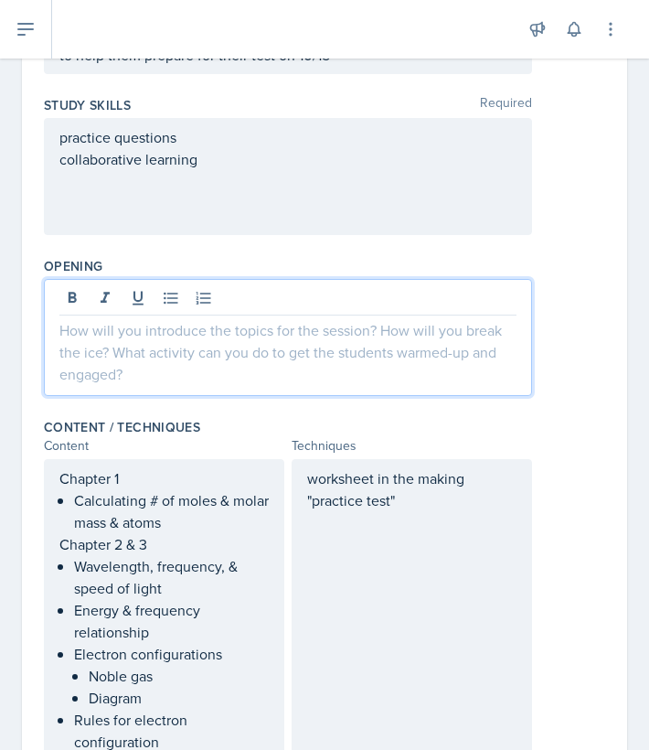
click at [216, 422] on div "Content / Techniques" at bounding box center [324, 427] width 561 height 18
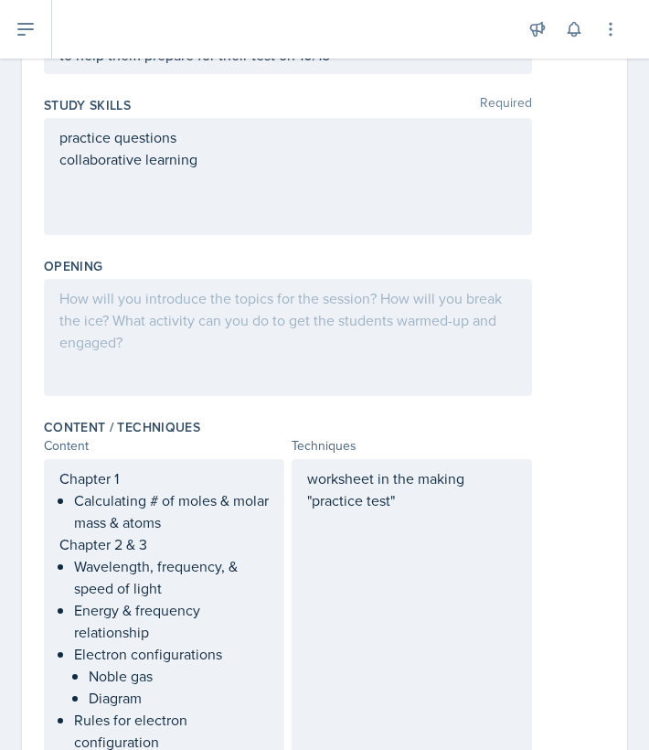
click at [250, 357] on div at bounding box center [288, 337] width 488 height 117
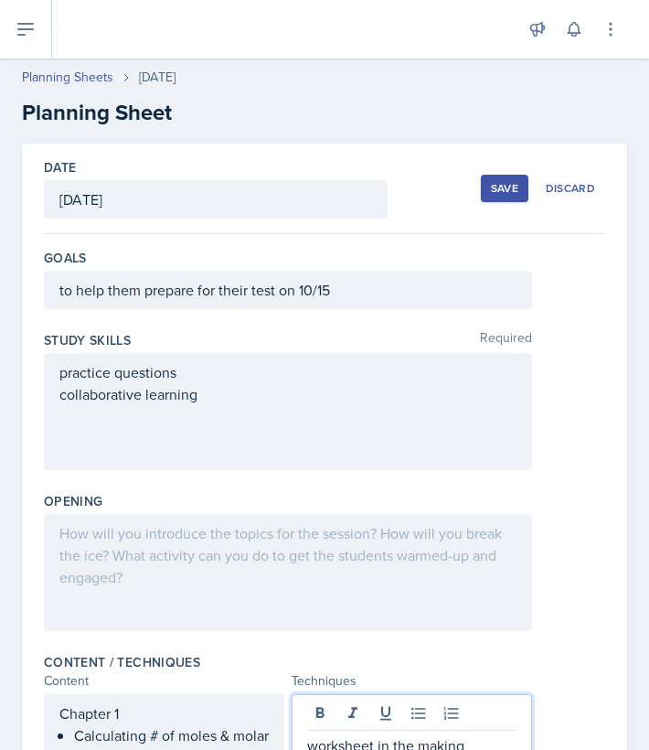
scroll to position [0, 0]
click at [506, 179] on button "Save" at bounding box center [505, 188] width 48 height 27
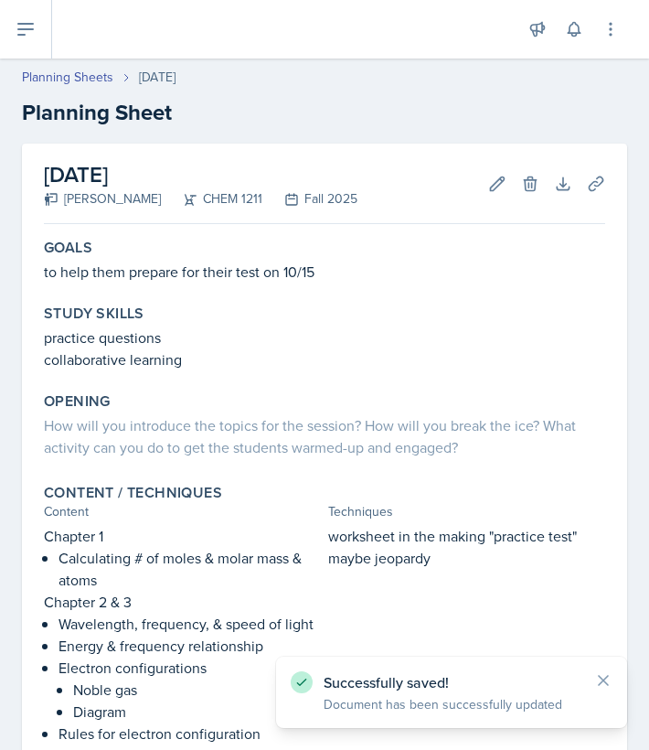
click at [37, 40] on button at bounding box center [26, 29] width 52 height 59
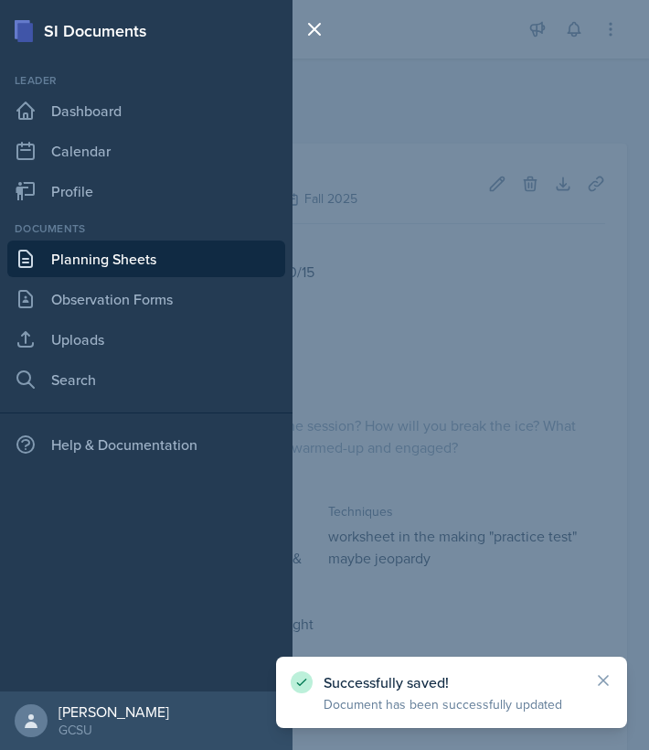
click at [101, 259] on link "Planning Sheets" at bounding box center [146, 258] width 278 height 37
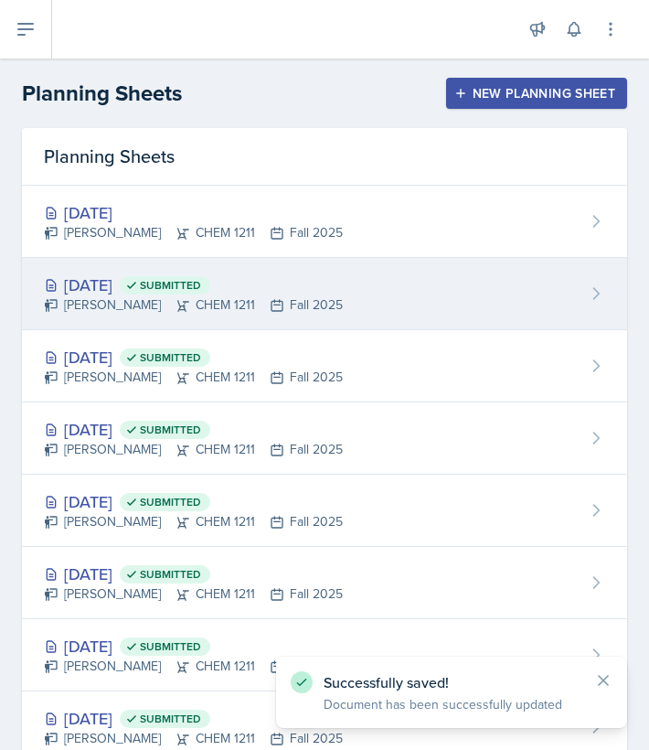
click at [132, 288] on div "[DATE] Submitted" at bounding box center [193, 284] width 299 height 25
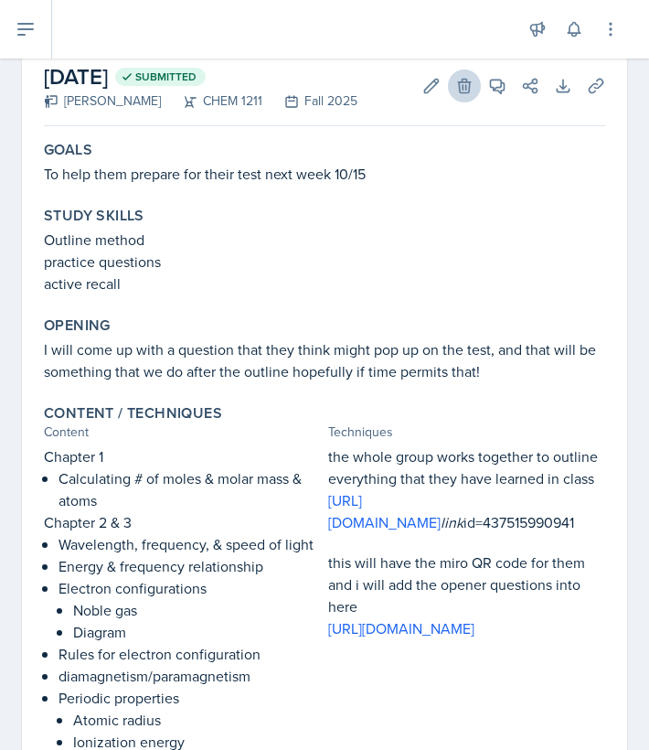
scroll to position [50, 0]
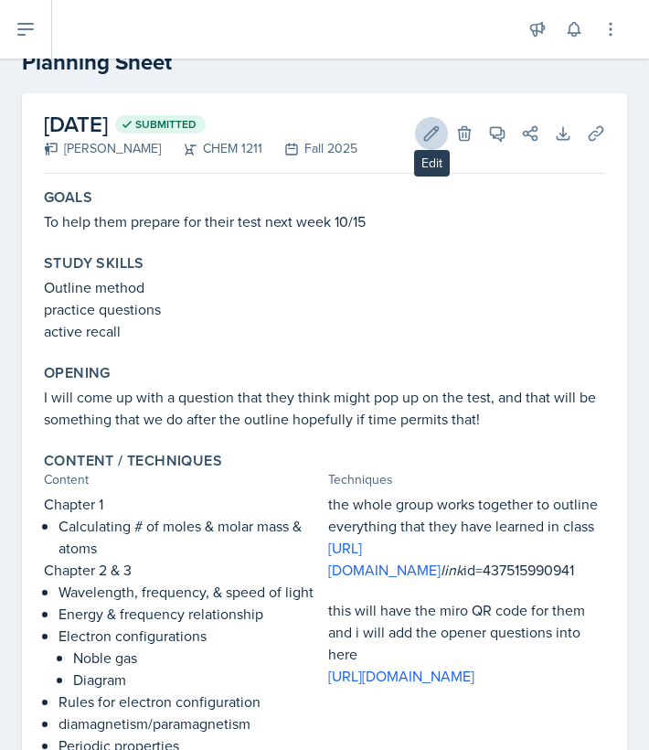
click at [418, 135] on button "Edit" at bounding box center [431, 133] width 33 height 33
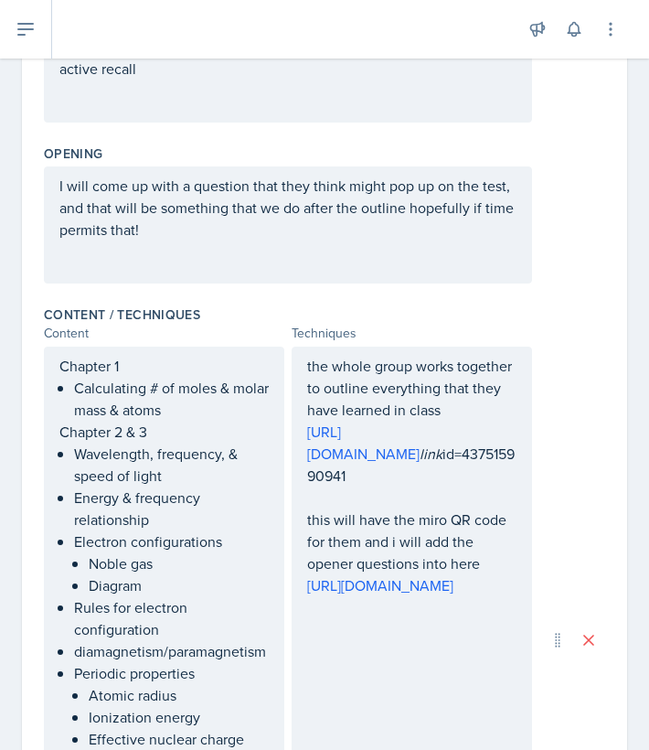
scroll to position [367, 0]
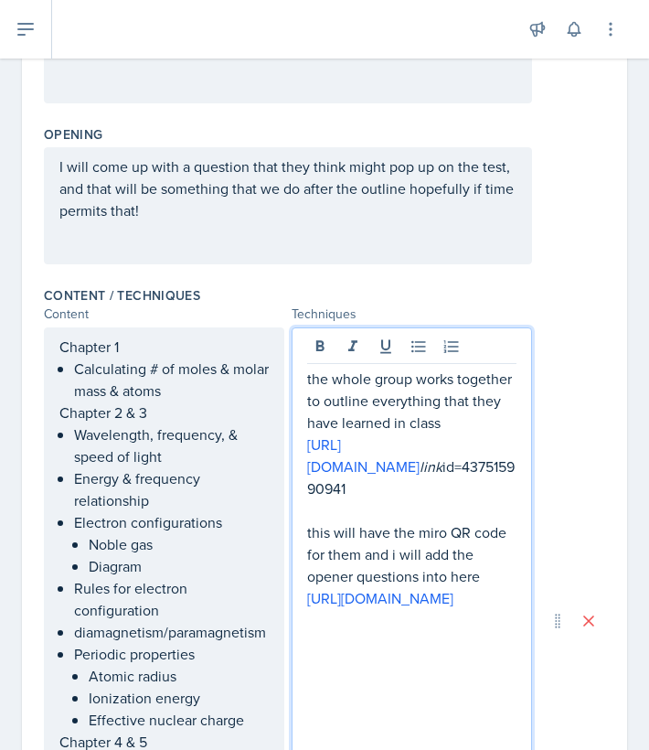
click at [472, 389] on p "the whole group works together to outline everything that they have learned in …" at bounding box center [411, 401] width 209 height 66
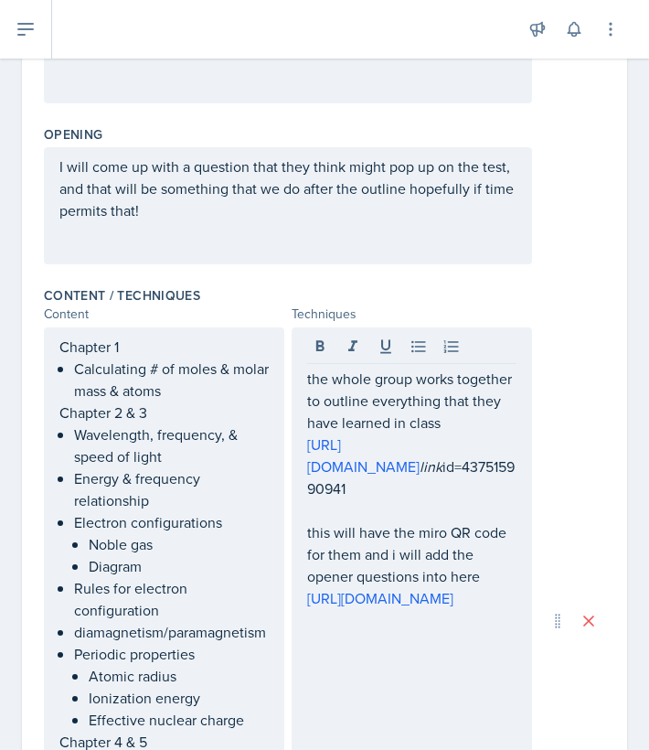
click at [303, 368] on div "the whole group works together to outline everything that they have learned in …" at bounding box center [412, 620] width 240 height 587
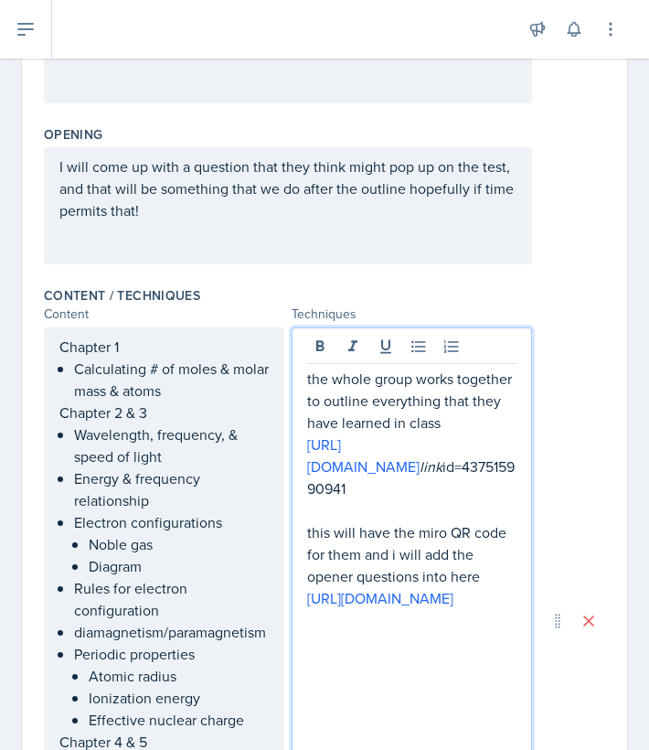
click at [304, 379] on div "the whole group works together to outline everything that they have learned in …" at bounding box center [412, 620] width 240 height 587
click at [307, 380] on p "the whole group works together to outline everything that they have learned in …" at bounding box center [411, 401] width 209 height 66
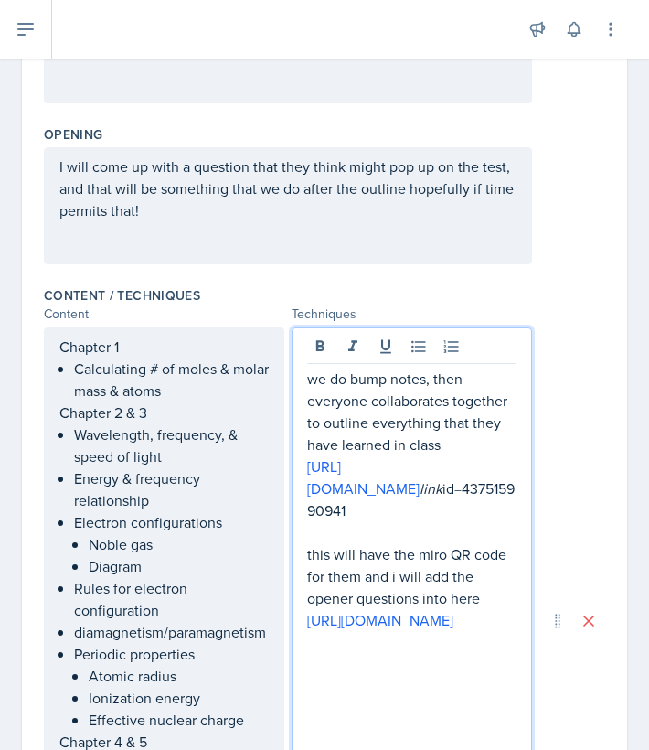
click at [481, 435] on p "we do bump notes, then everyone collaborates together to outline everything tha…" at bounding box center [411, 412] width 209 height 88
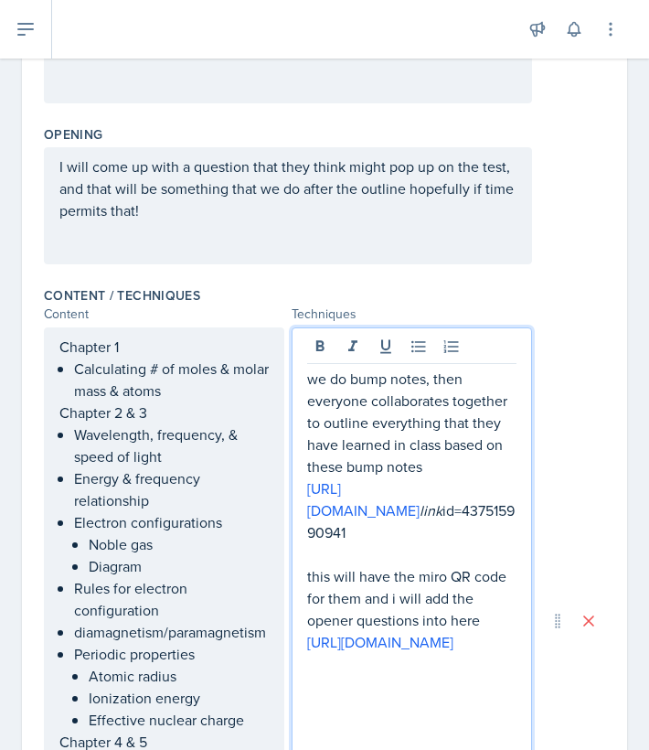
click at [556, 303] on div "Content / Techniques" at bounding box center [324, 295] width 561 height 18
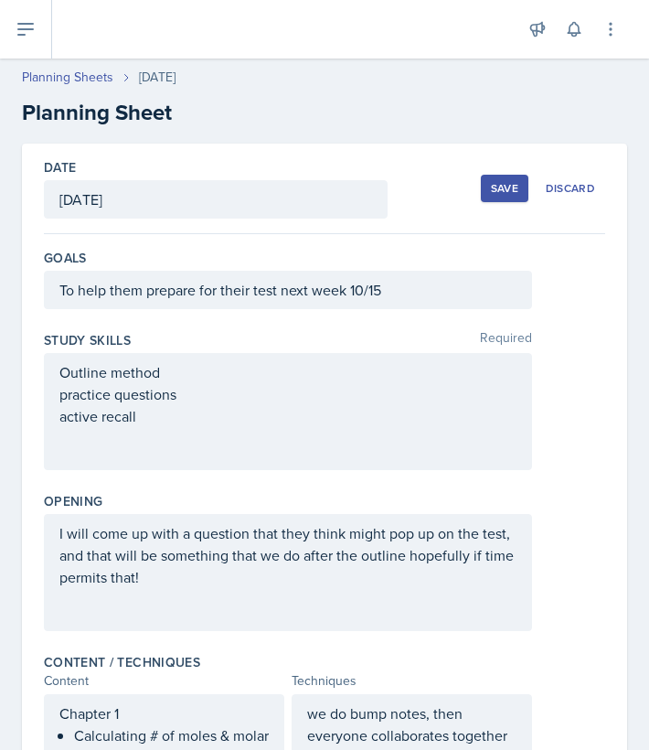
scroll to position [0, 0]
click at [516, 196] on button "Save" at bounding box center [505, 188] width 48 height 27
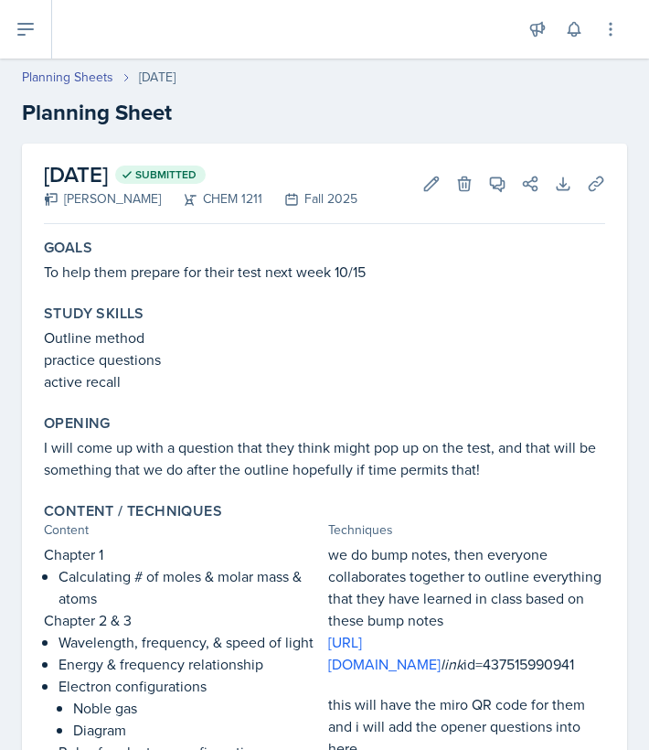
scroll to position [-1, 0]
click at [42, 39] on button at bounding box center [26, 29] width 52 height 59
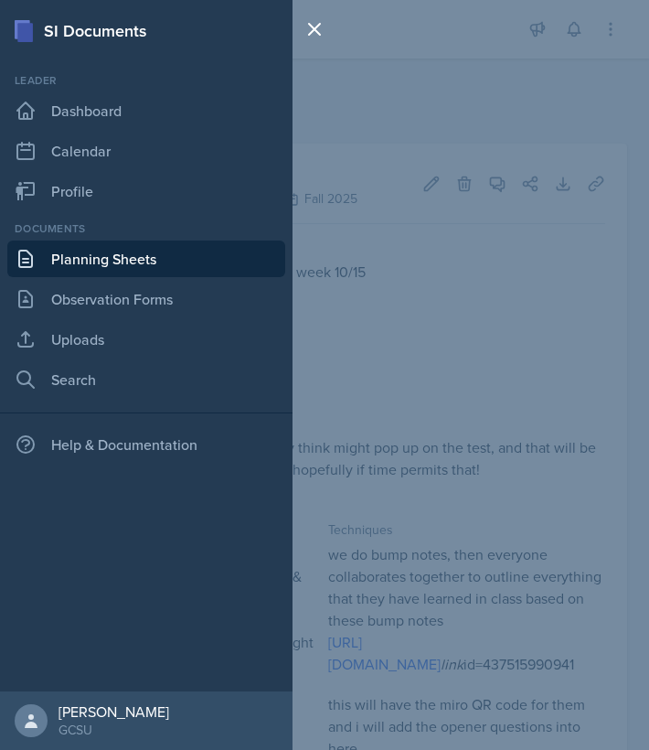
click at [116, 253] on link "Planning Sheets" at bounding box center [146, 258] width 278 height 37
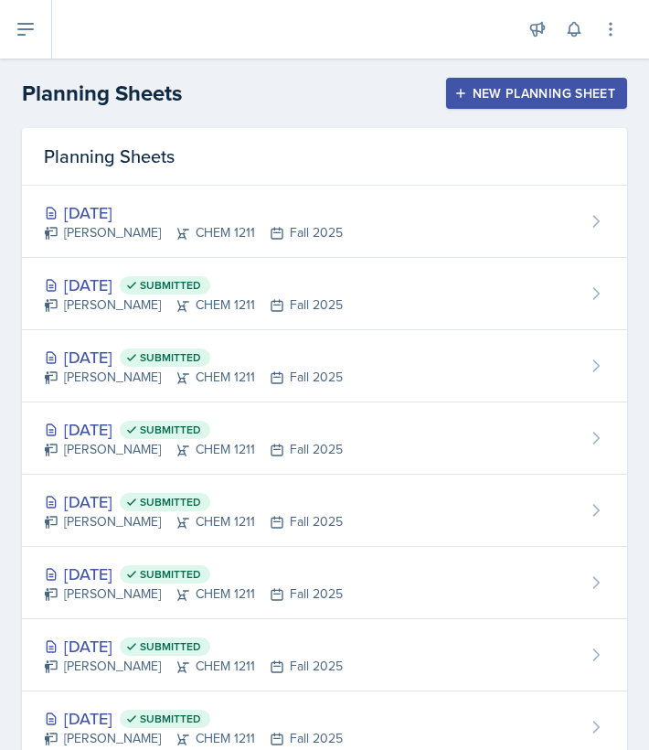
click at [102, 210] on div "[DATE]" at bounding box center [193, 212] width 299 height 25
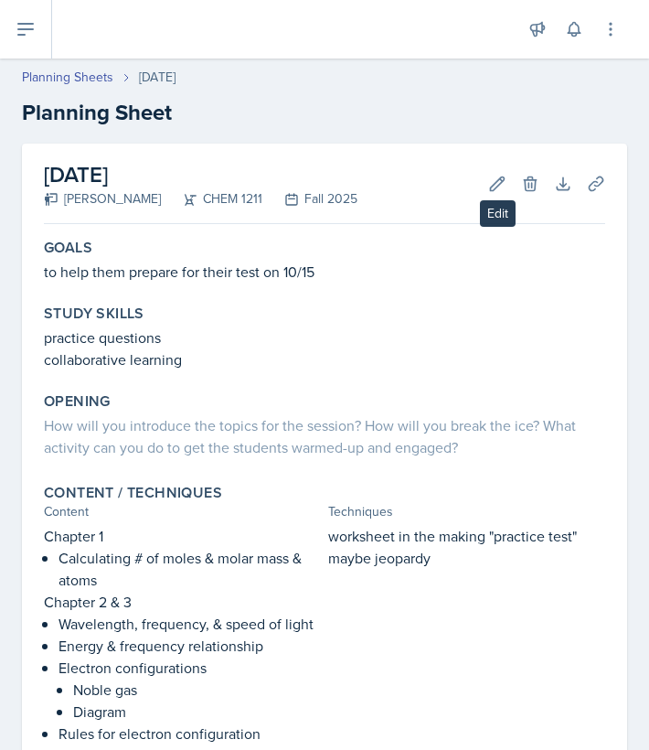
click at [497, 185] on icon at bounding box center [497, 184] width 18 height 18
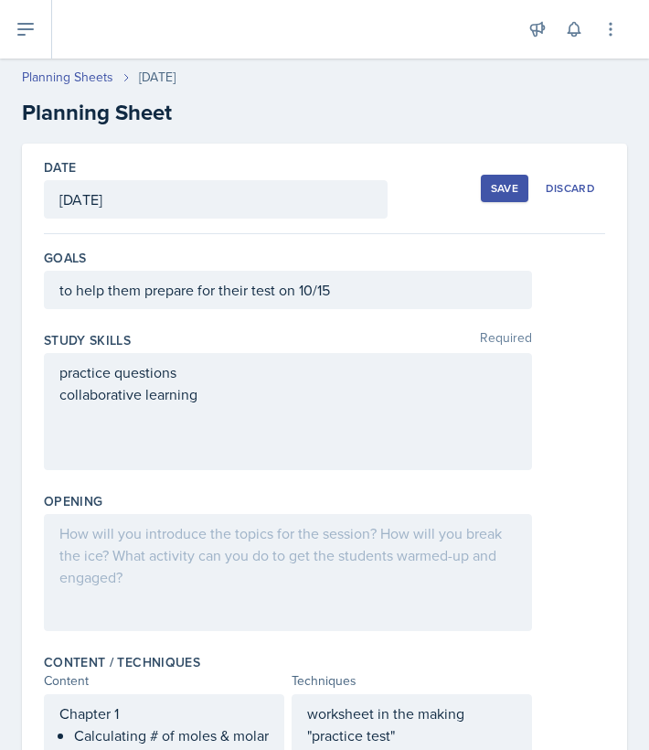
click at [131, 597] on div at bounding box center [288, 572] width 488 height 117
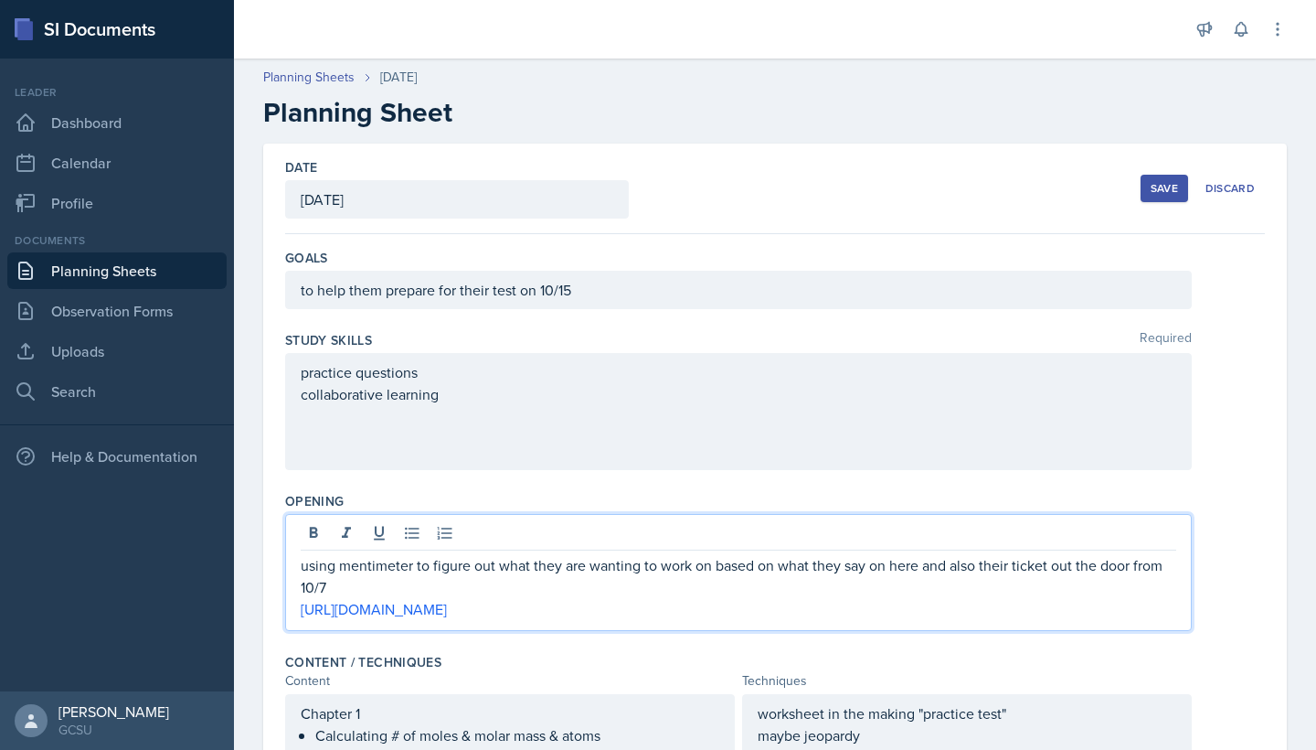
drag, startPoint x: 223, startPoint y: 382, endPoint x: 1167, endPoint y: 178, distance: 965.2
click at [648, 178] on button "Save" at bounding box center [1165, 188] width 48 height 27
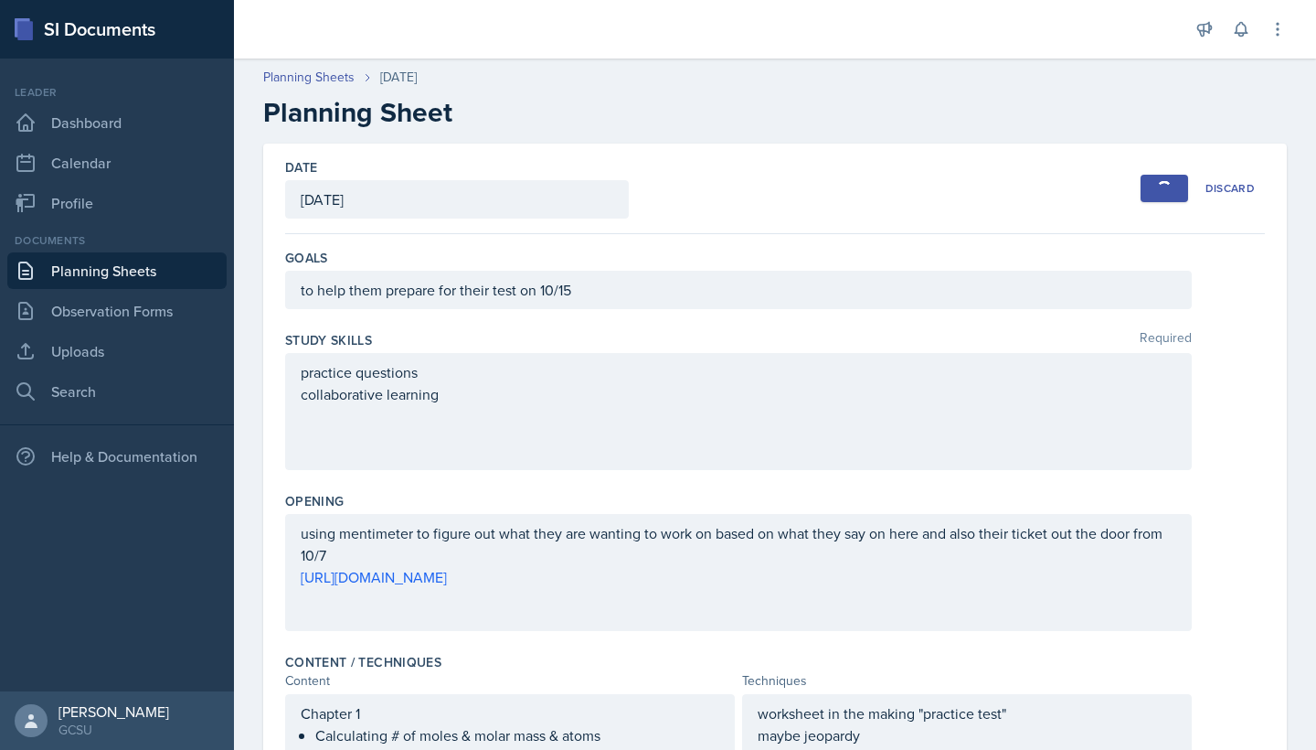
click at [648, 178] on button "Save" at bounding box center [1165, 188] width 48 height 27
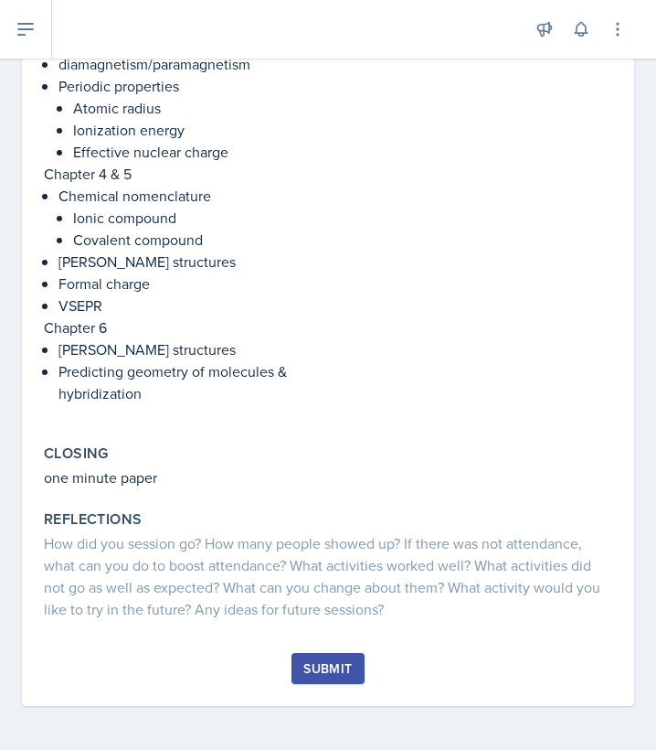
scroll to position [709, 0]
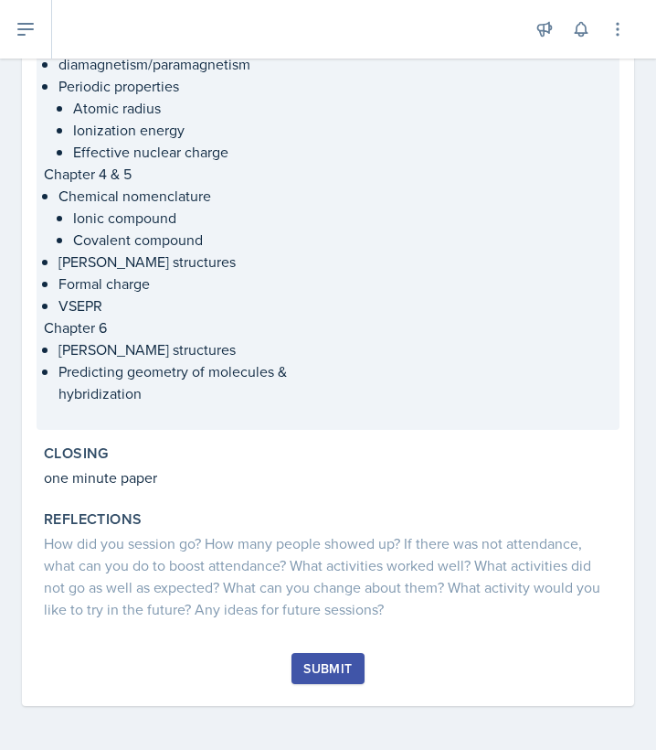
click at [332, 662] on div "Submit" at bounding box center [328, 668] width 48 height 15
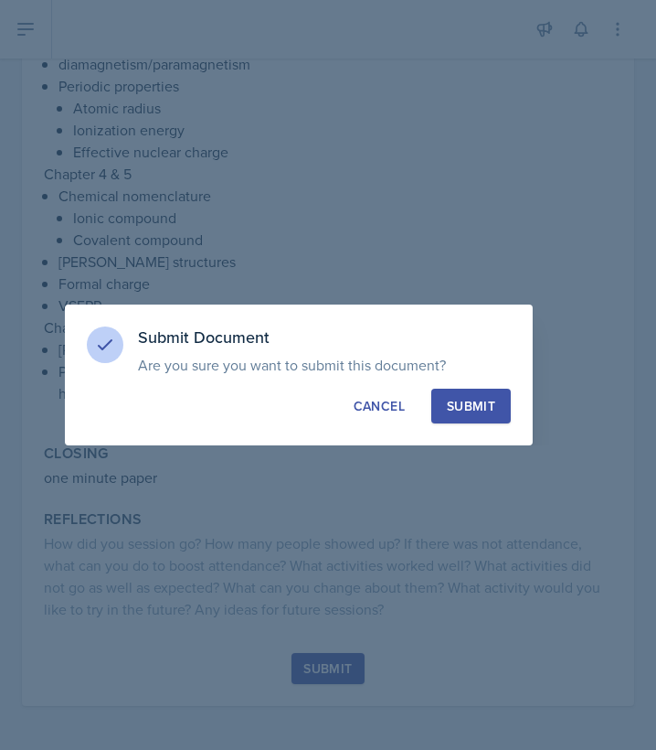
drag, startPoint x: 145, startPoint y: 282, endPoint x: 465, endPoint y: 398, distance: 340.4
click at [465, 398] on div "Submit" at bounding box center [471, 406] width 48 height 18
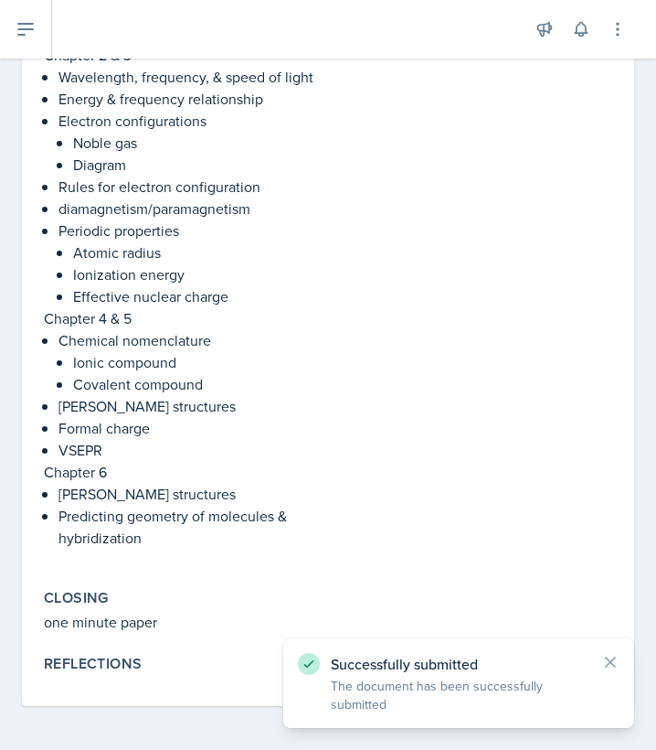
scroll to position [565, 0]
drag, startPoint x: 348, startPoint y: 154, endPoint x: 602, endPoint y: 672, distance: 577.3
click at [602, 672] on div "Successfully submitted The document has been successfully submitted" at bounding box center [459, 683] width 322 height 60
click at [604, 664] on icon at bounding box center [611, 662] width 18 height 18
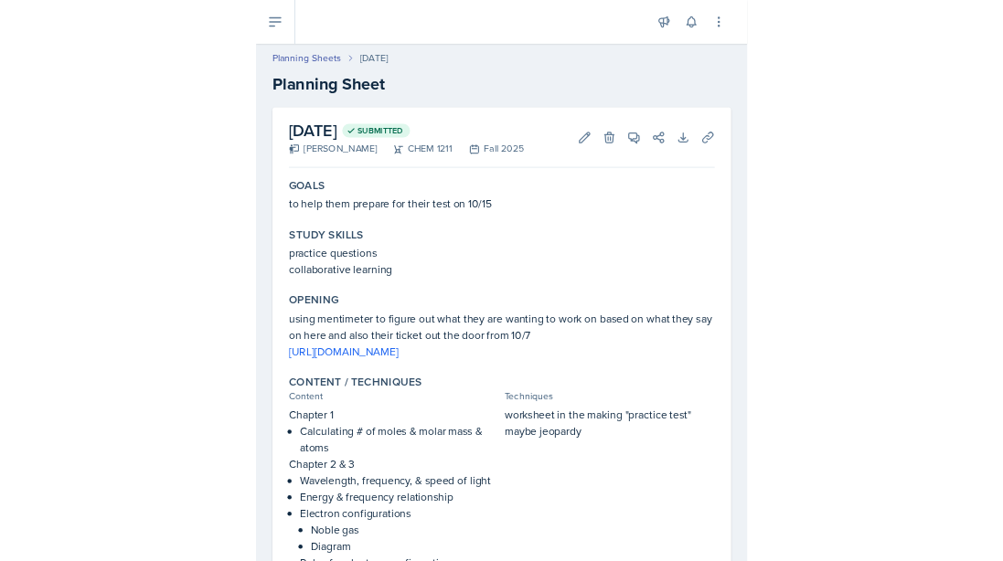
scroll to position [0, 0]
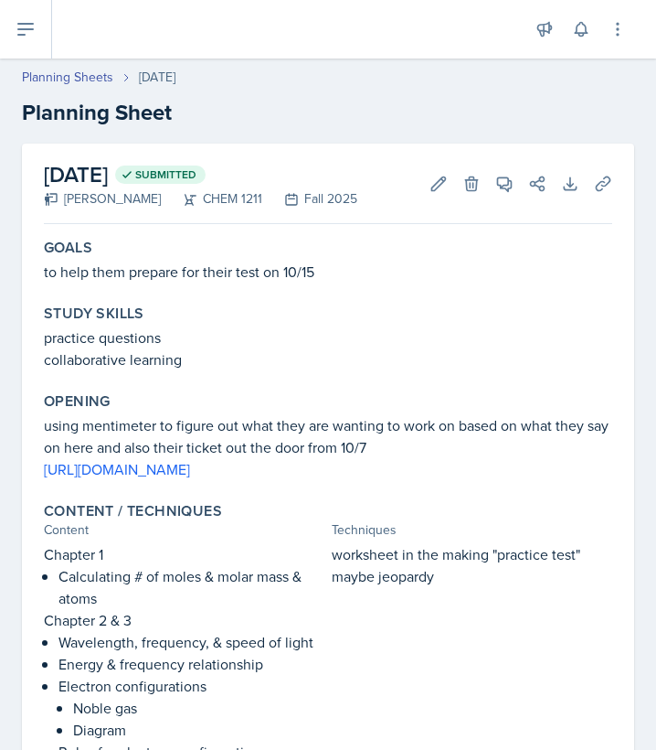
drag, startPoint x: 320, startPoint y: 252, endPoint x: 28, endPoint y: 36, distance: 363.3
click at [28, 36] on icon at bounding box center [26, 29] width 22 height 22
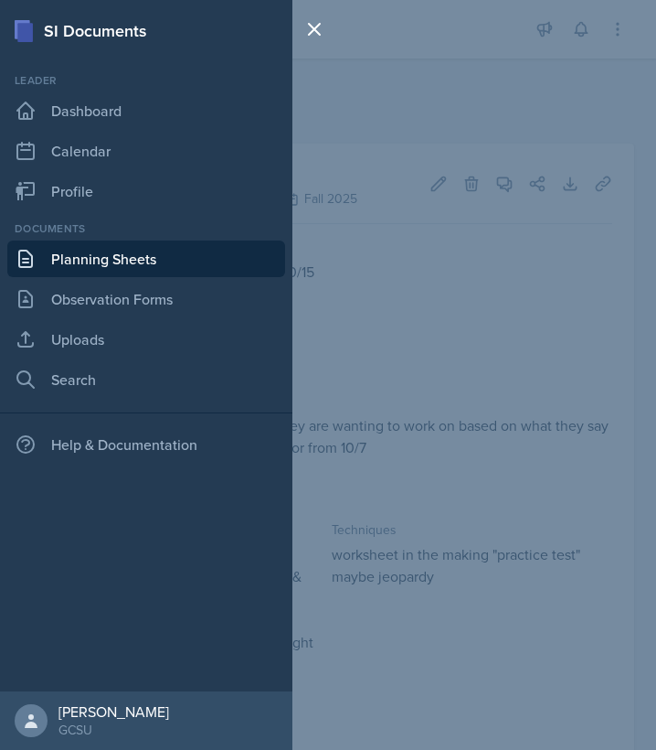
click at [123, 123] on link "Dashboard" at bounding box center [146, 110] width 278 height 37
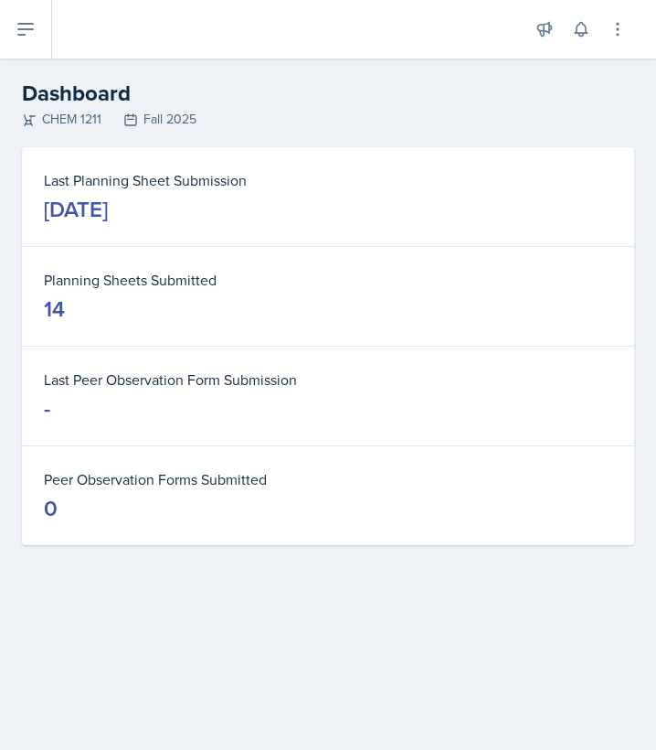
drag, startPoint x: 123, startPoint y: 123, endPoint x: 46, endPoint y: 28, distance: 122.8
click at [46, 28] on button at bounding box center [26, 29] width 52 height 59
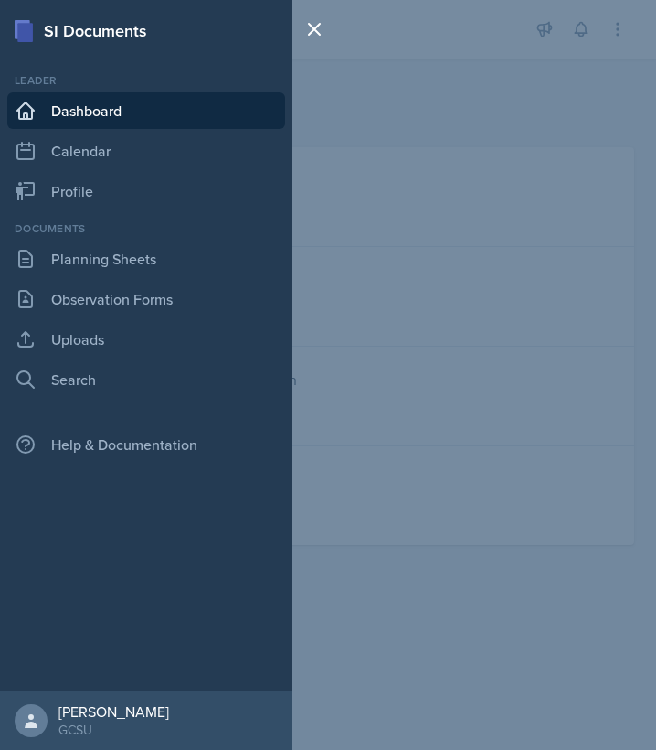
click at [113, 266] on link "Planning Sheets" at bounding box center [146, 258] width 278 height 37
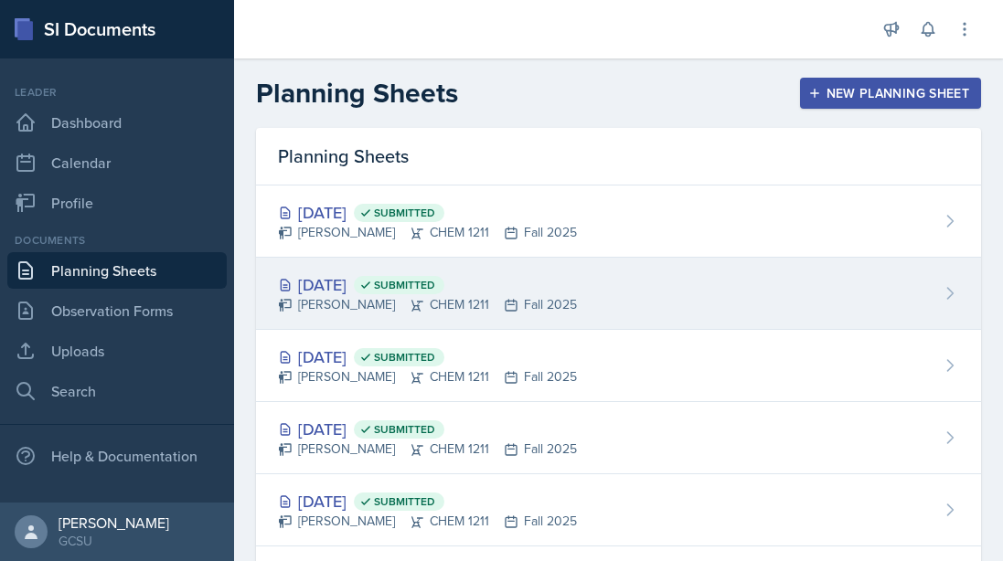
drag, startPoint x: 113, startPoint y: 266, endPoint x: 366, endPoint y: 282, distance: 252.9
click at [366, 282] on div "[DATE] Submitted" at bounding box center [427, 284] width 299 height 25
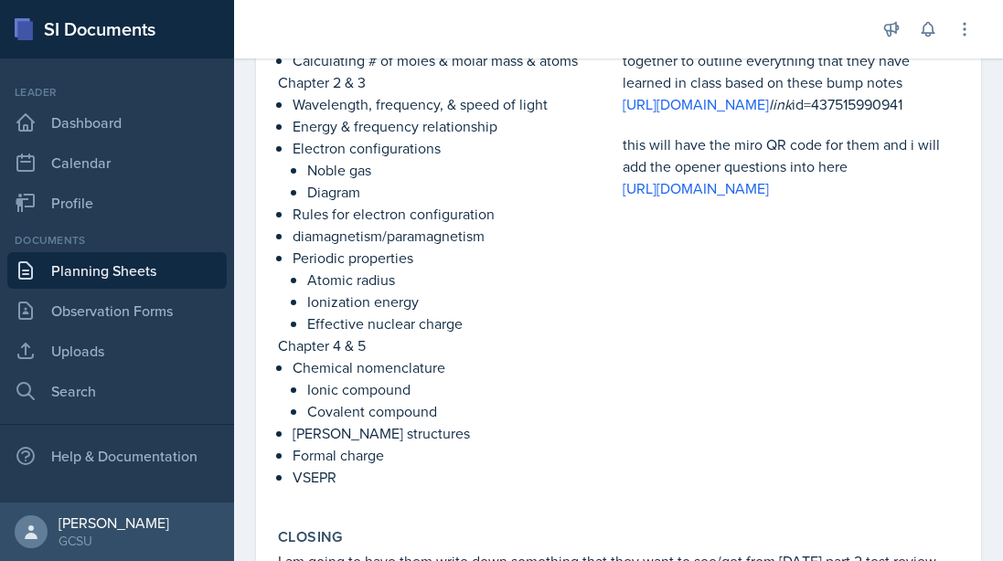
scroll to position [519, 0]
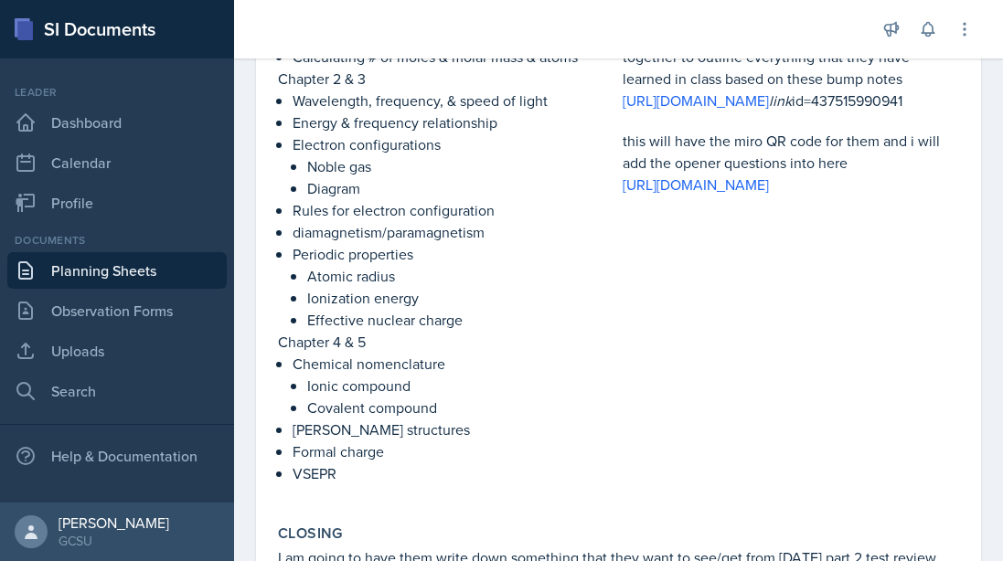
drag, startPoint x: 486, startPoint y: 242, endPoint x: 889, endPoint y: 127, distance: 418.4
click at [648, 112] on p "[URL][DOMAIN_NAME] link id=437515990941" at bounding box center [791, 101] width 337 height 22
click at [648, 166] on p "this will have the miro QR code for them and i will add the opener questions in…" at bounding box center [791, 152] width 337 height 44
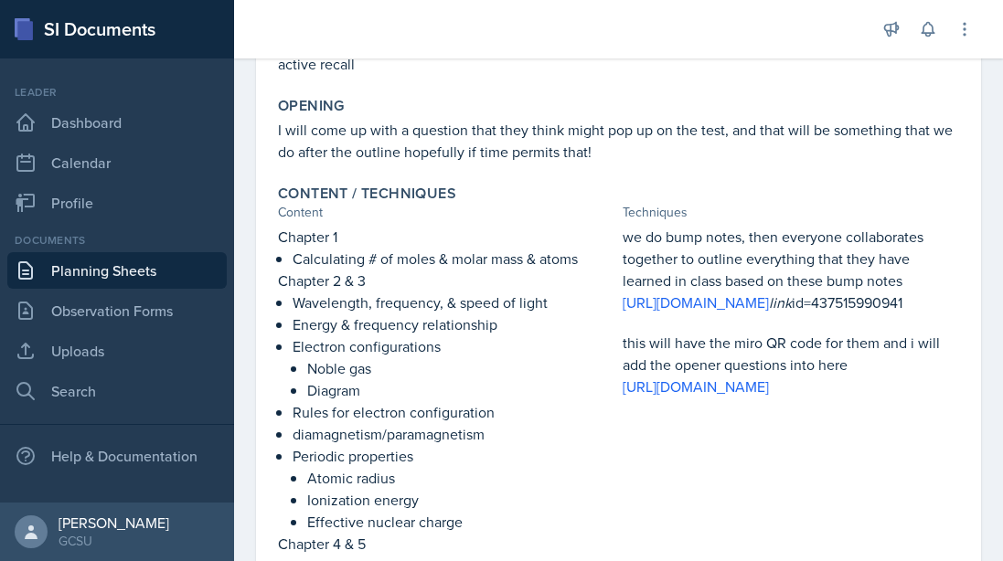
scroll to position [315, 0]
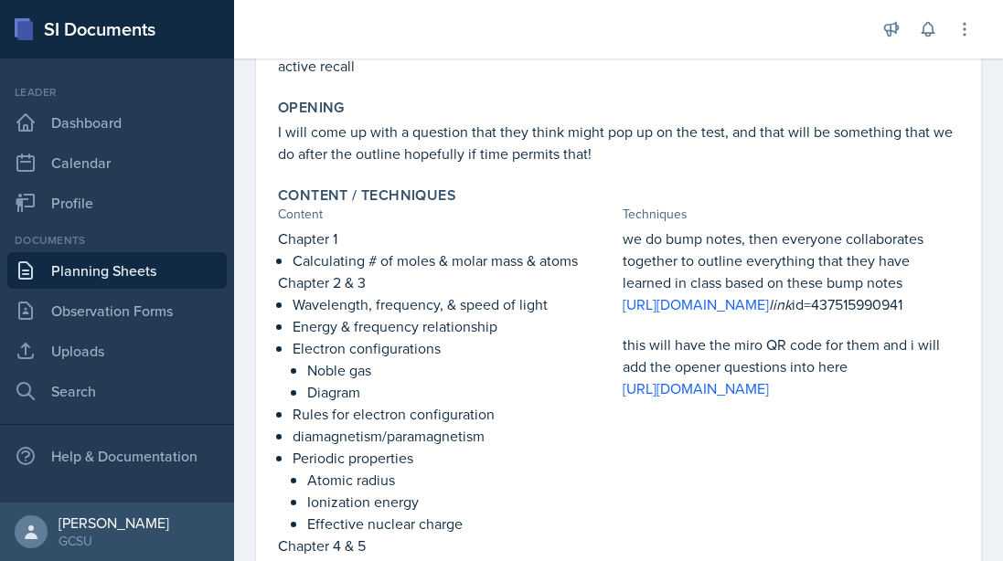
click at [648, 399] on link "[URL][DOMAIN_NAME]" at bounding box center [696, 388] width 146 height 20
click at [648, 378] on p "this will have the miro QR code for them and i will add the opener questions in…" at bounding box center [791, 356] width 337 height 44
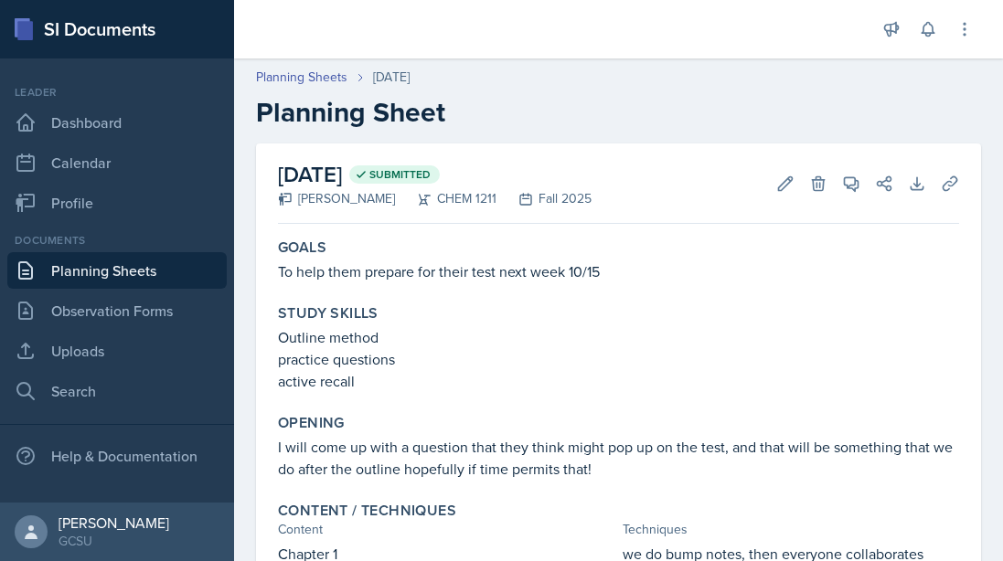
scroll to position [0, 0]
click at [648, 183] on icon at bounding box center [785, 184] width 18 height 18
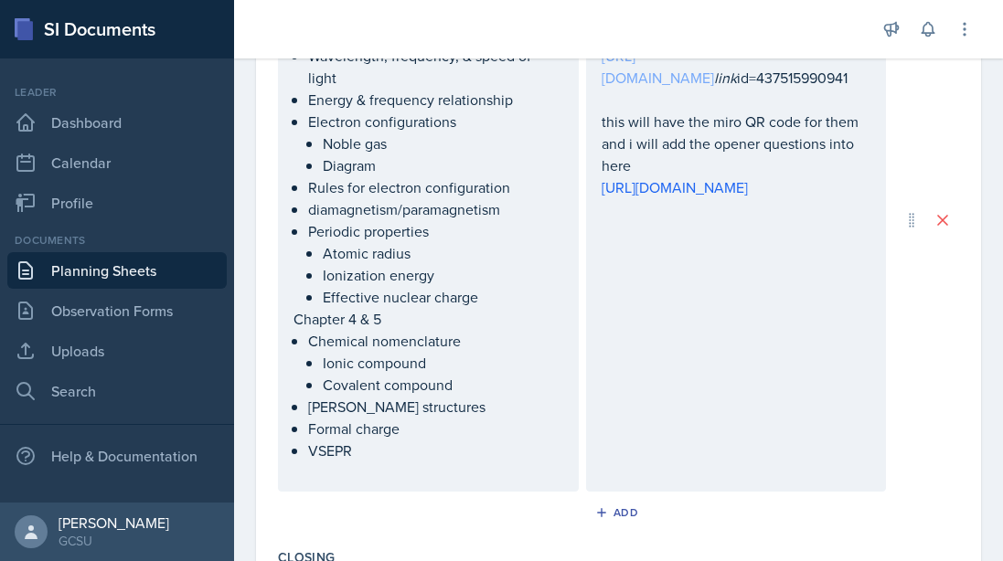
scroll to position [751, 0]
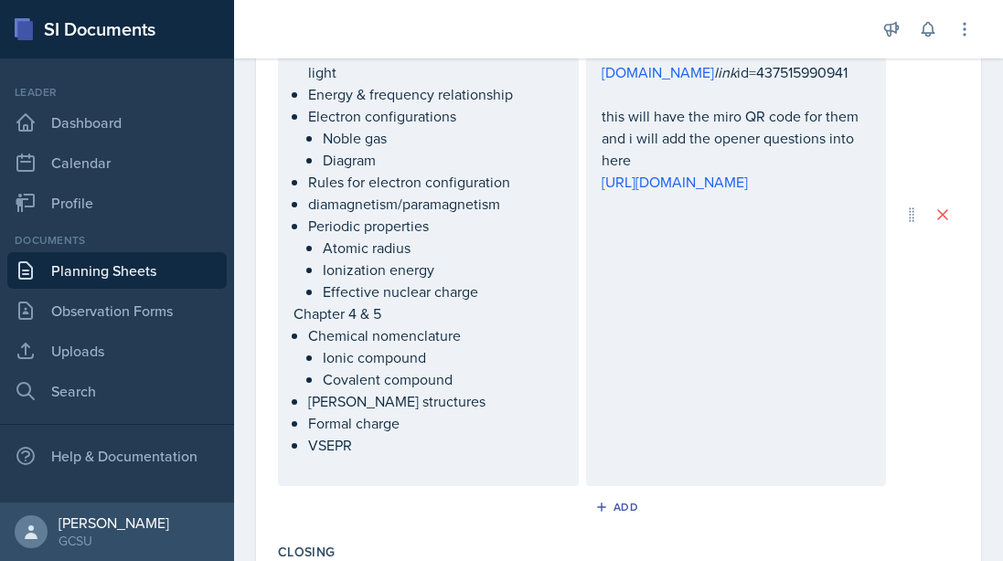
drag, startPoint x: 778, startPoint y: 183, endPoint x: 666, endPoint y: 316, distance: 174.5
click at [648, 171] on p "this will have the miro QR code for them and i will add the opener questions in…" at bounding box center [737, 138] width 270 height 66
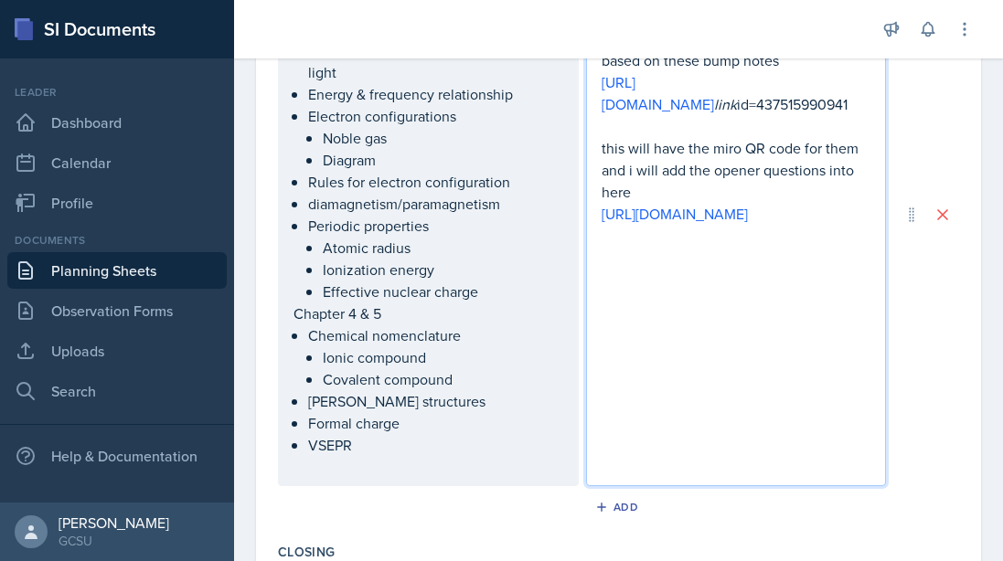
click at [645, 203] on p "this will have the miro QR code for them and i will add the opener questions in…" at bounding box center [737, 170] width 270 height 66
drag, startPoint x: 666, startPoint y: 316, endPoint x: 935, endPoint y: 160, distance: 311.7
click at [648, 160] on div "Chapter 1 Calculating # of moles & molar mass & atoms Chapter 2 & 3 Wavelength,…" at bounding box center [618, 214] width 681 height 543
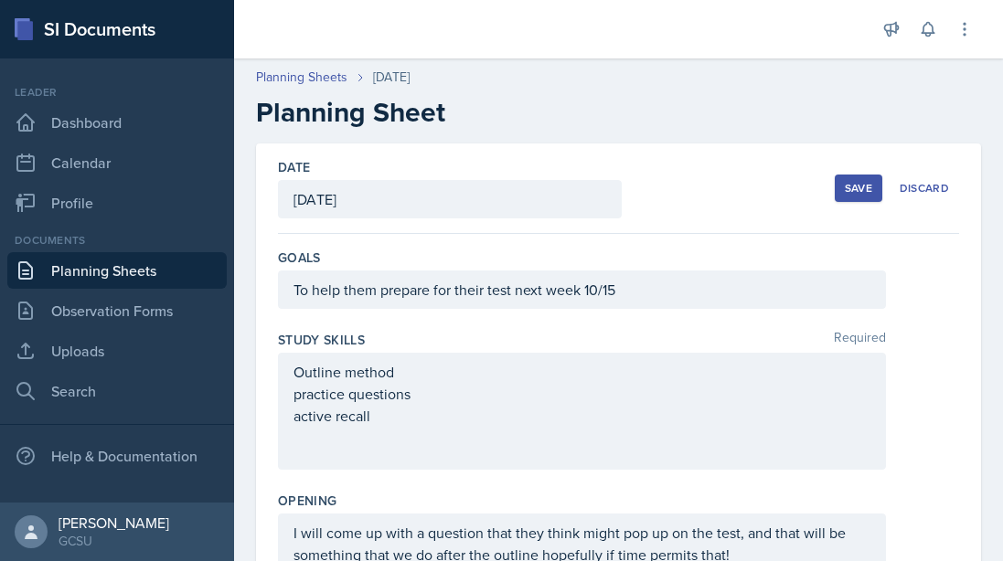
scroll to position [-1, 0]
click at [648, 194] on div "Save" at bounding box center [858, 188] width 27 height 15
